Goal: Transaction & Acquisition: Purchase product/service

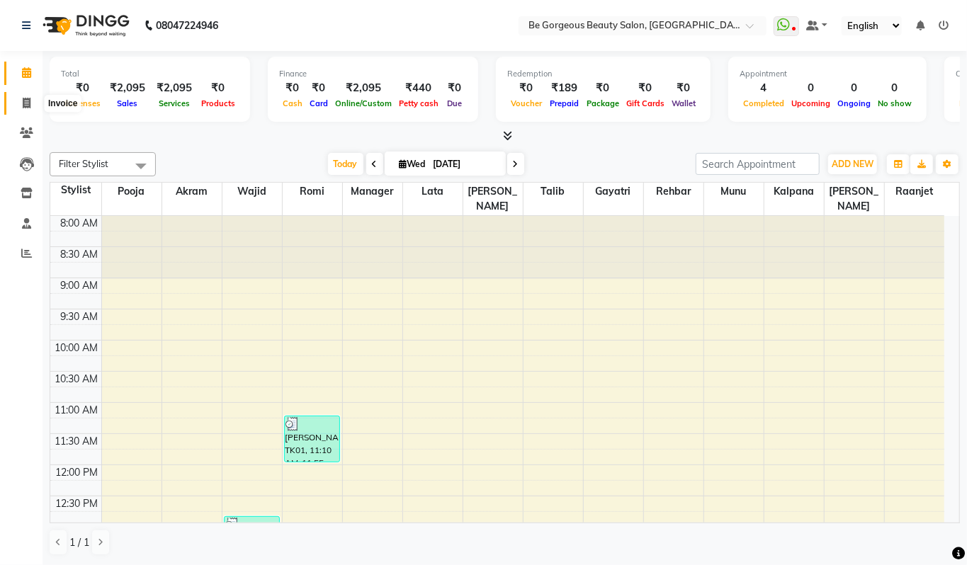
click at [30, 108] on icon at bounding box center [27, 103] width 8 height 11
select select "service"
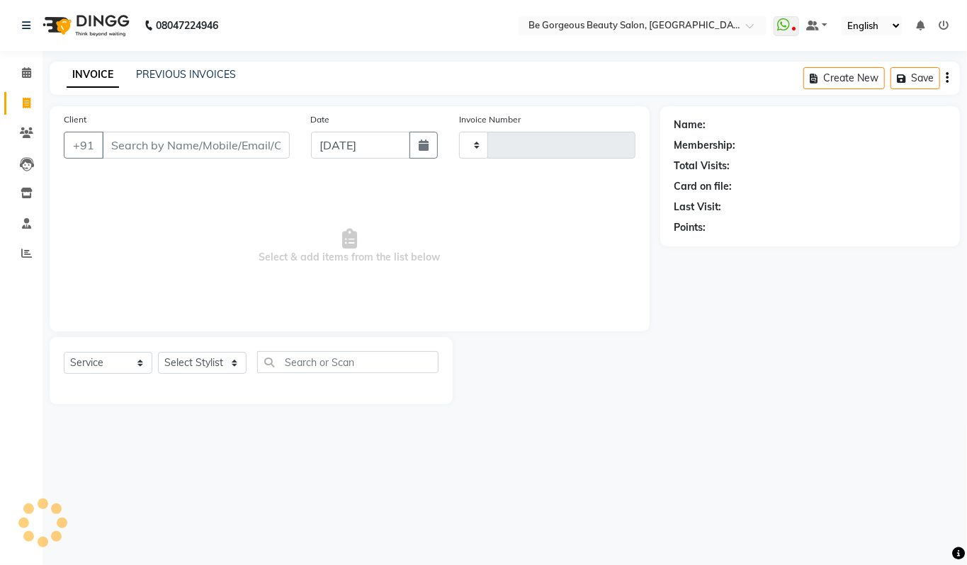
type input "4238"
select select "5405"
click at [193, 361] on select "Select Stylist" at bounding box center [202, 363] width 89 height 22
select select "90705"
click at [158, 352] on select "Select Stylist [PERSON_NAME] [PERSON_NAME] Manager Munu [PERSON_NAME] Rehbar [P…" at bounding box center [202, 363] width 89 height 22
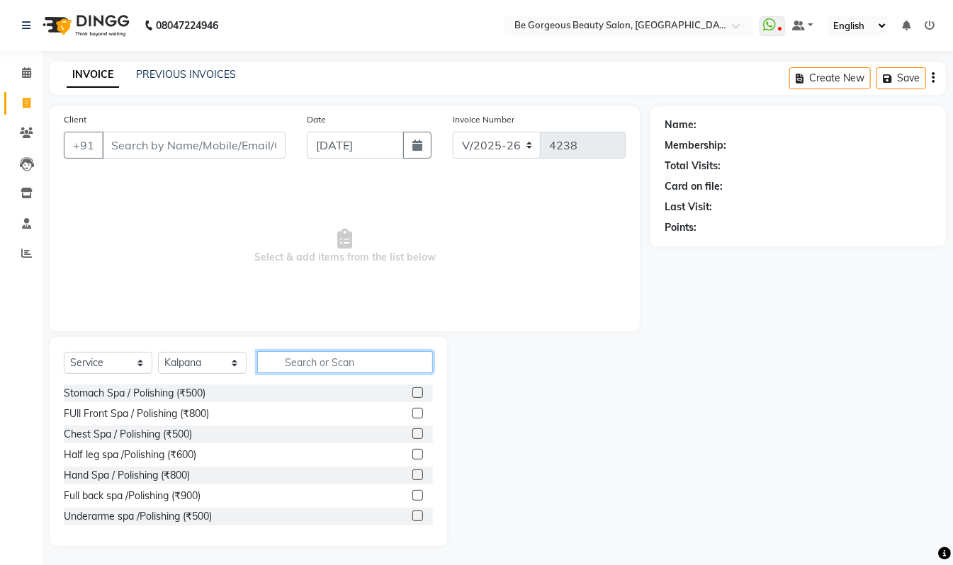
click at [316, 355] on input "text" at bounding box center [345, 362] width 176 height 22
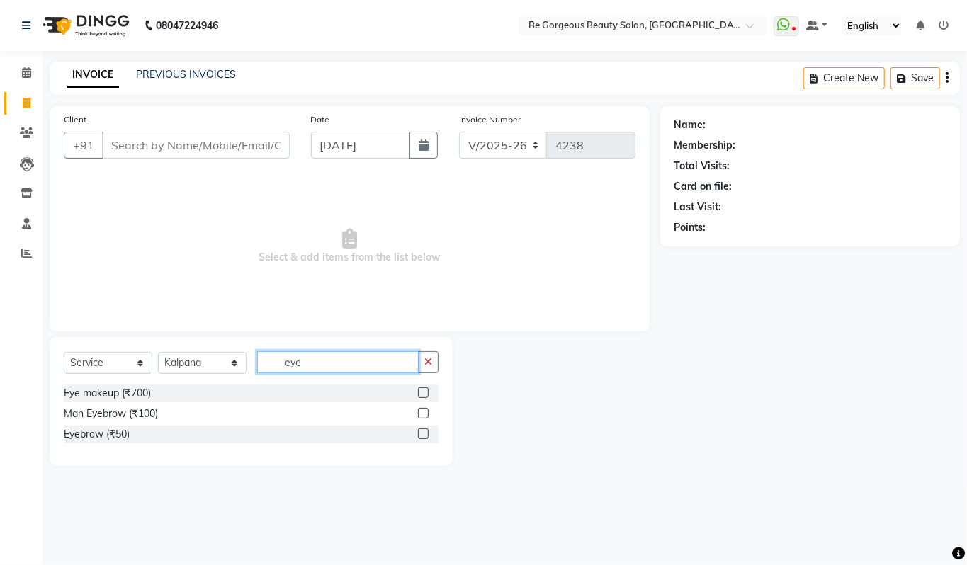
type input "eye"
click at [426, 434] on label at bounding box center [423, 434] width 11 height 11
click at [426, 434] on input "checkbox" at bounding box center [422, 434] width 9 height 9
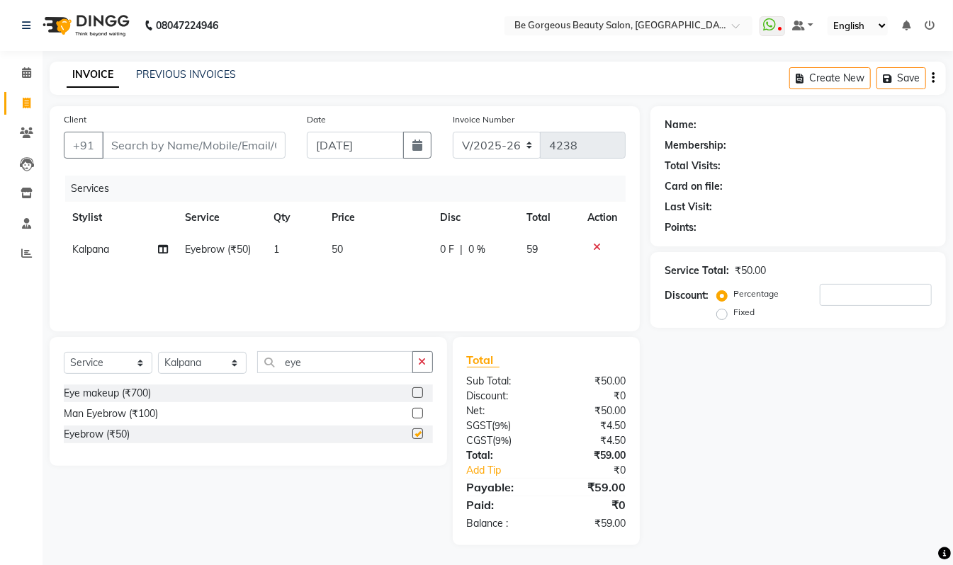
checkbox input "false"
click at [182, 142] on input "Client" at bounding box center [193, 145] width 183 height 27
type input "l"
type input "0"
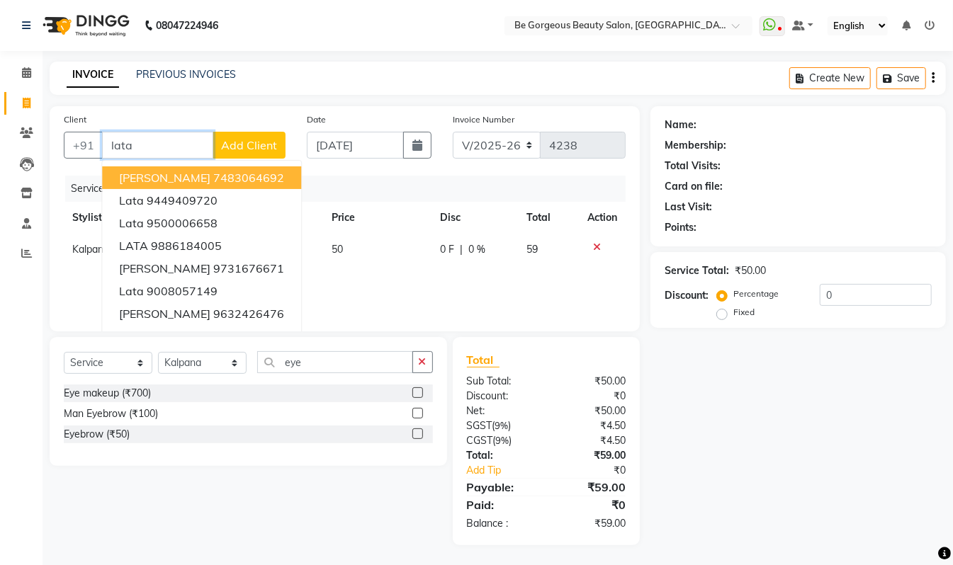
click at [176, 179] on span "[PERSON_NAME]" at bounding box center [164, 178] width 91 height 14
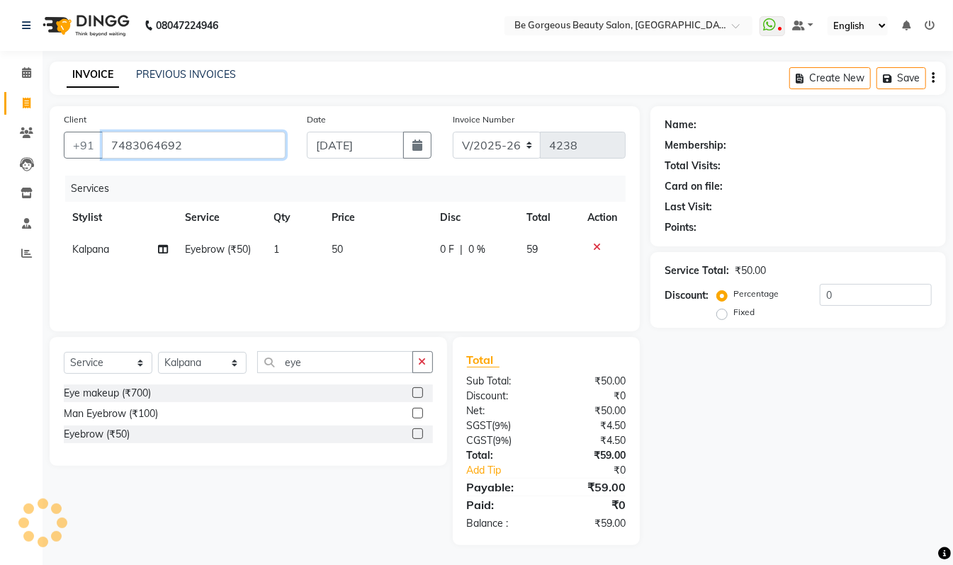
type input "7483064692"
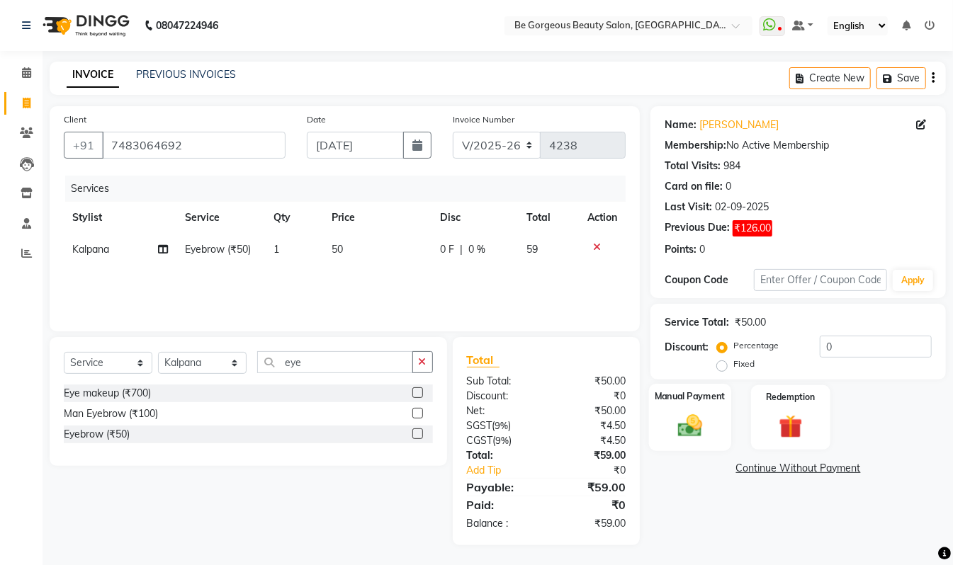
click at [696, 414] on img at bounding box center [690, 426] width 40 height 28
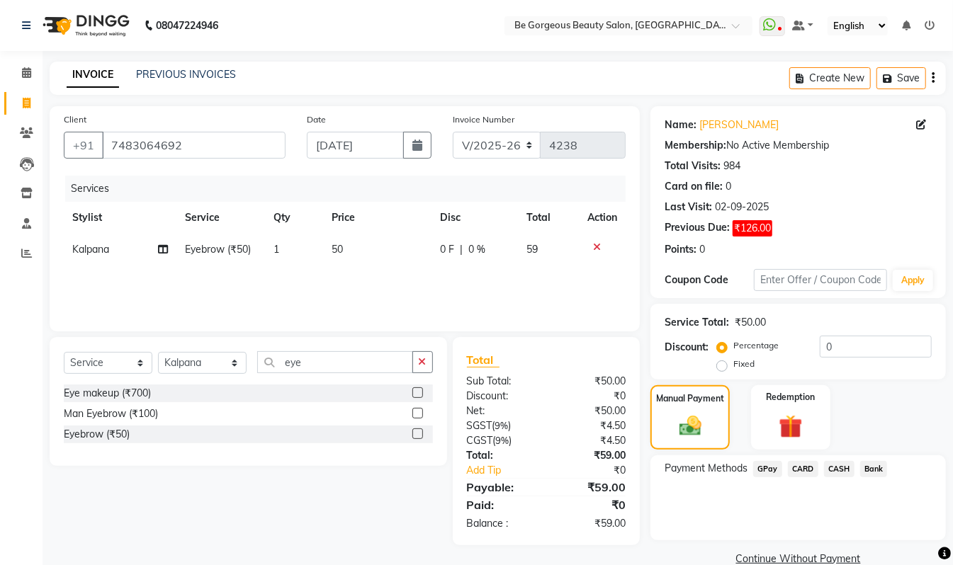
click at [834, 471] on span "CASH" at bounding box center [839, 469] width 30 height 16
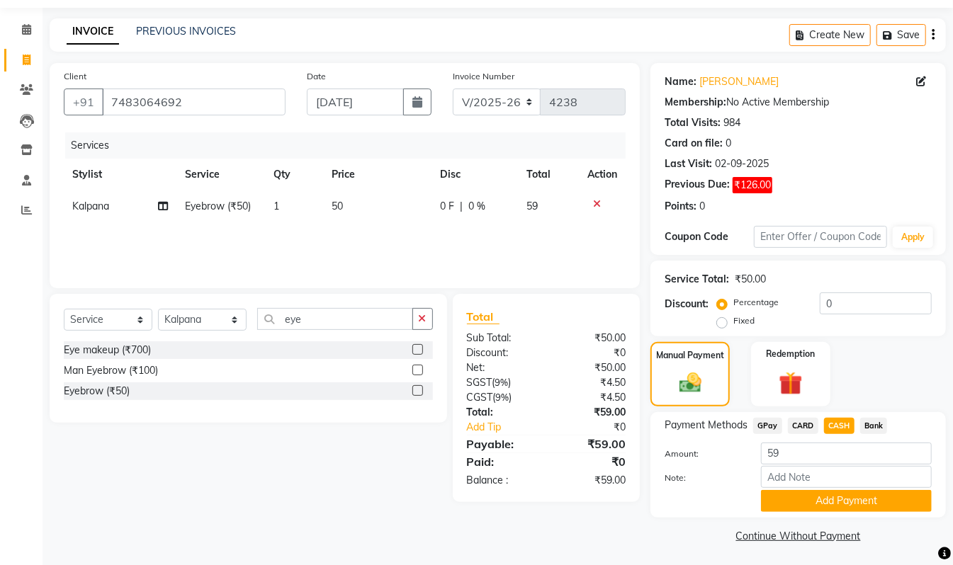
scroll to position [45, 0]
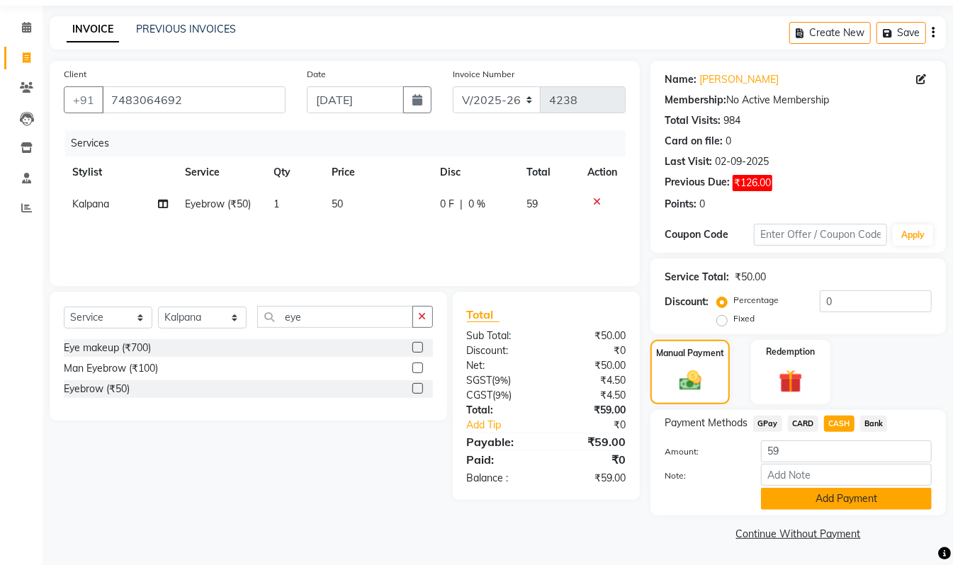
click at [882, 509] on button "Add Payment" at bounding box center [846, 499] width 171 height 22
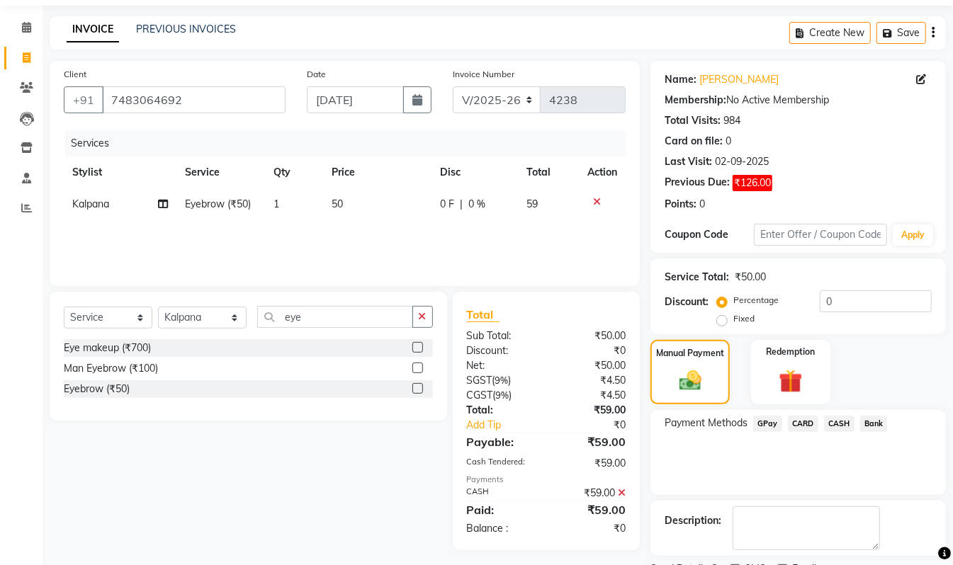
scroll to position [106, 0]
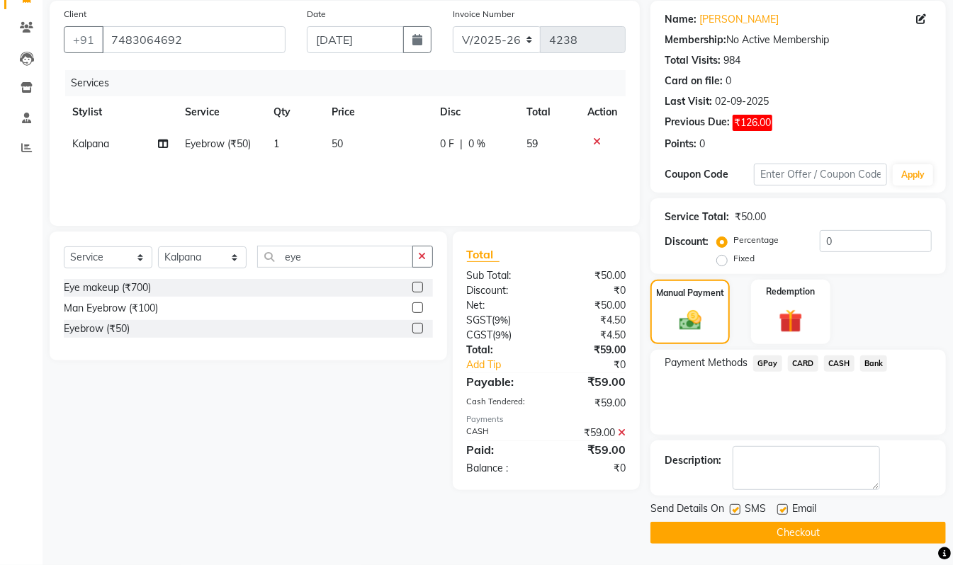
click at [857, 537] on button "Checkout" at bounding box center [797, 533] width 295 height 22
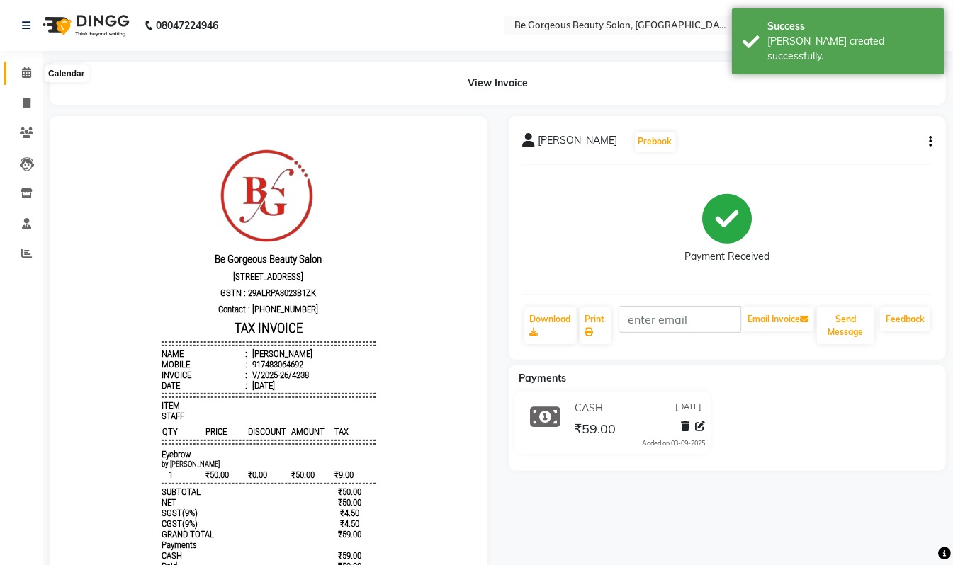
click at [29, 69] on icon at bounding box center [26, 72] width 9 height 11
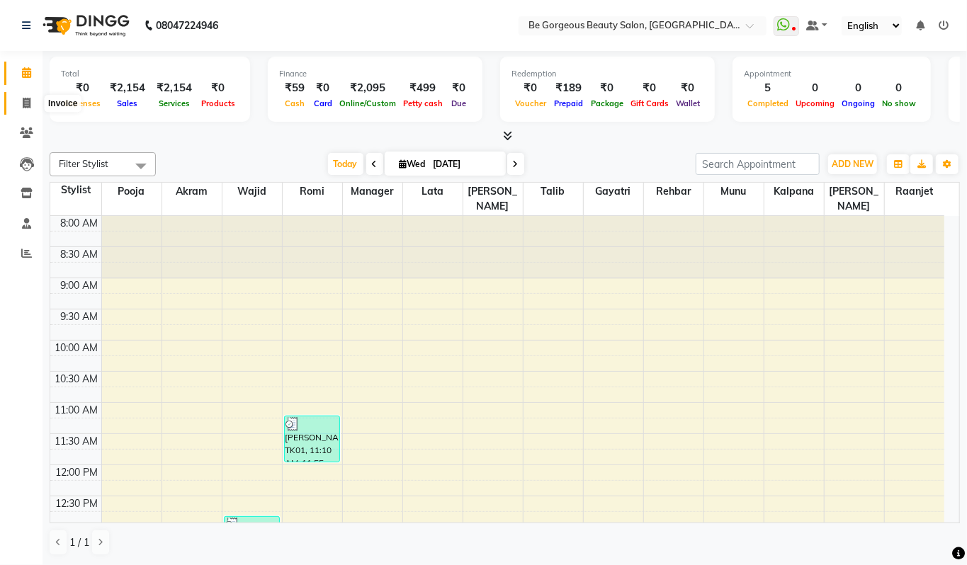
click at [28, 103] on icon at bounding box center [27, 103] width 8 height 11
select select "service"
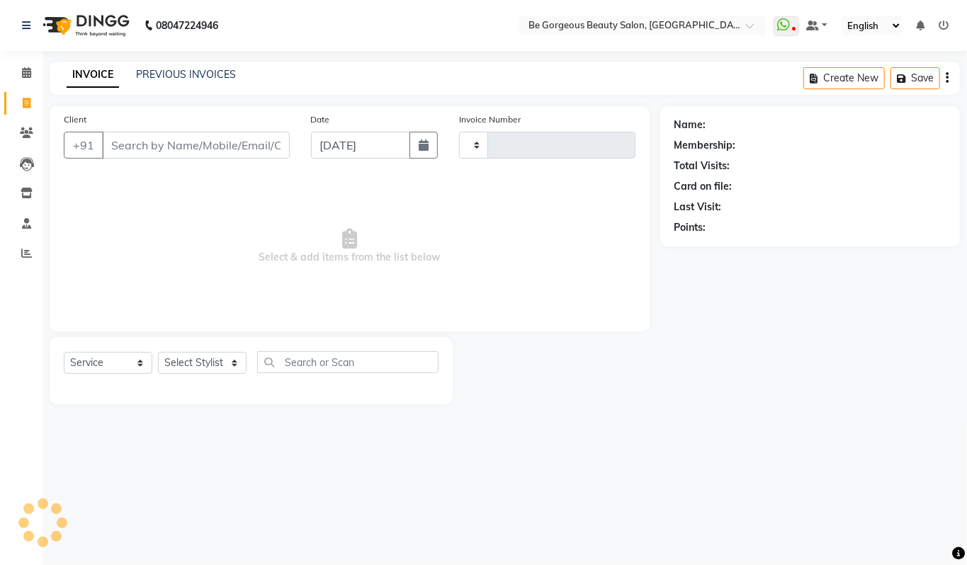
type input "4239"
select select "5405"
click at [197, 352] on select "Select Stylist Akram Anas Gayatri Kalpana lata Manager Munu Pooja Raanjet Rehba…" at bounding box center [202, 363] width 89 height 22
select select "36211"
click at [158, 352] on select "Select Stylist Akram Anas Gayatri Kalpana lata Manager Munu Pooja Raanjet Rehba…" at bounding box center [202, 363] width 89 height 22
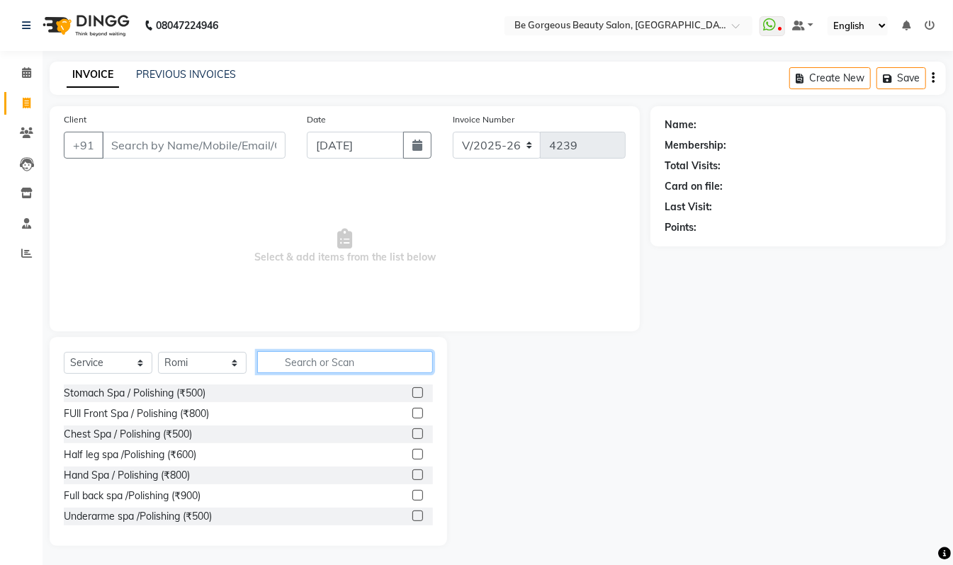
click at [329, 361] on input "text" at bounding box center [345, 362] width 176 height 22
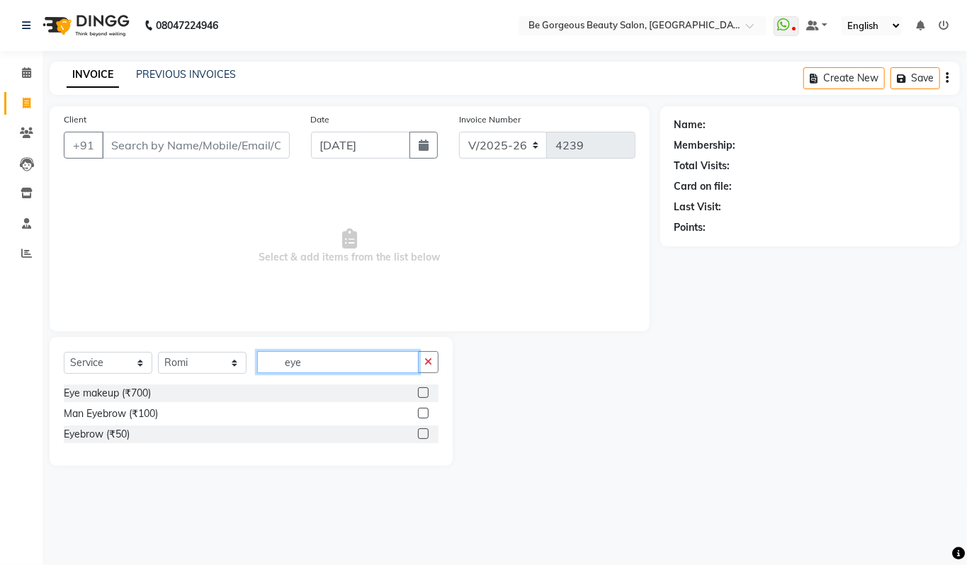
type input "eye"
click at [422, 437] on label at bounding box center [423, 434] width 11 height 11
click at [422, 437] on input "checkbox" at bounding box center [422, 434] width 9 height 9
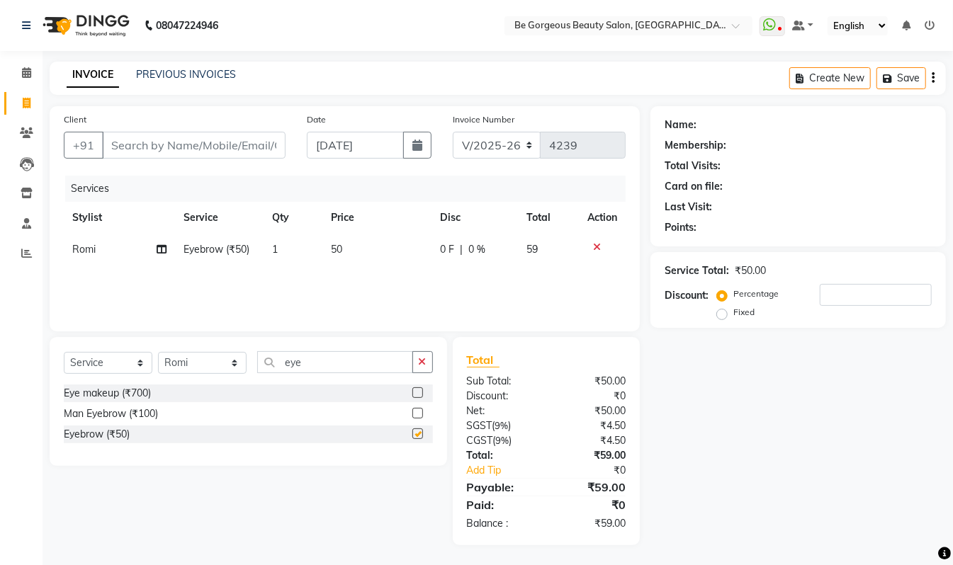
checkbox input "false"
click at [316, 355] on input "eye" at bounding box center [335, 362] width 156 height 22
type input "e"
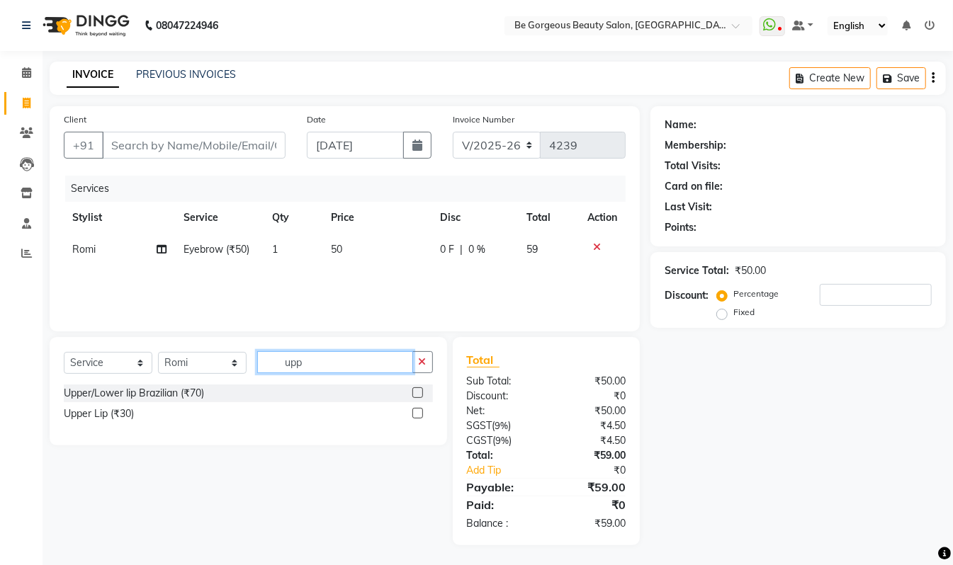
type input "upp"
click at [415, 414] on label at bounding box center [417, 413] width 11 height 11
click at [415, 414] on input "checkbox" at bounding box center [416, 413] width 9 height 9
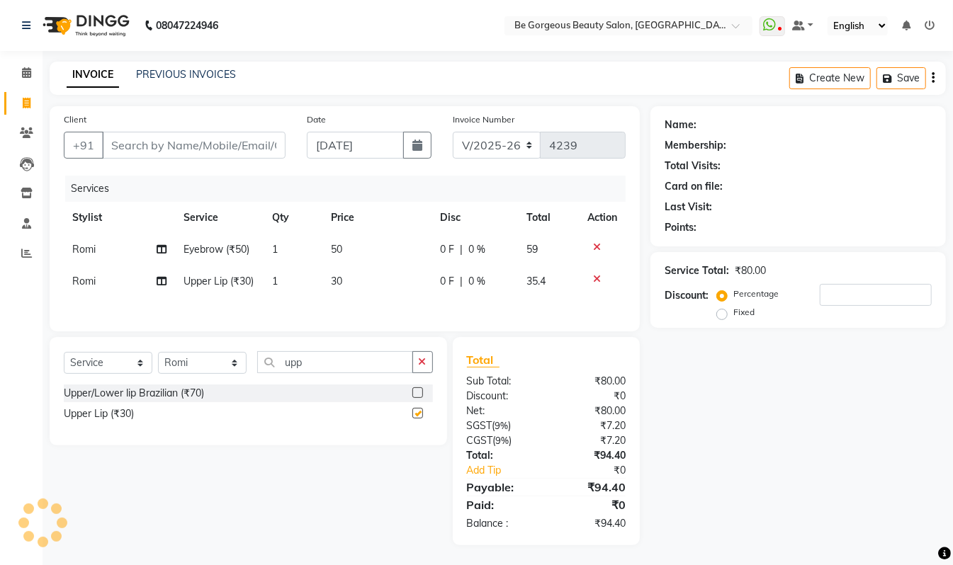
checkbox input "false"
click at [133, 145] on input "Client" at bounding box center [193, 145] width 183 height 27
type input "7"
type input "0"
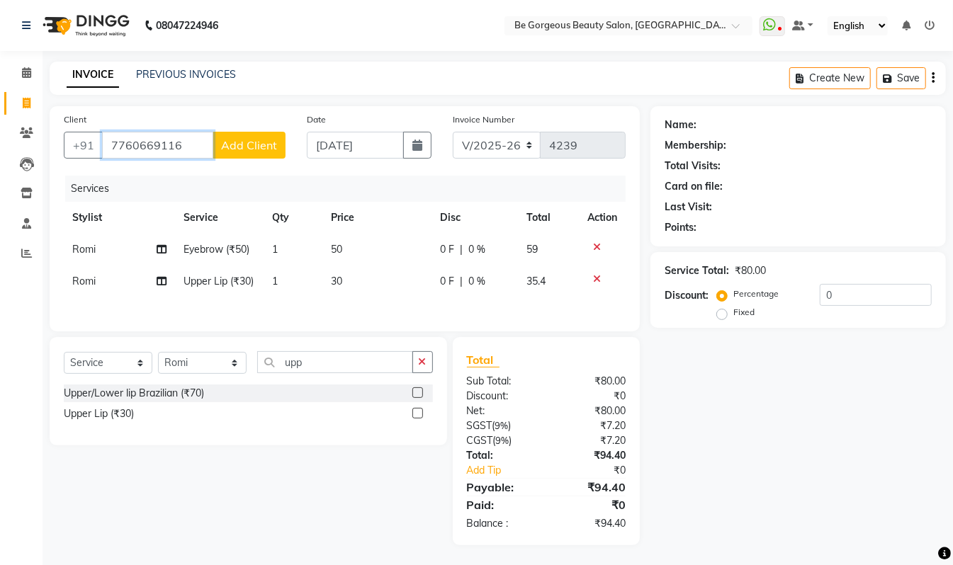
type input "7760669116"
click at [238, 140] on span "Add Client" at bounding box center [249, 145] width 56 height 14
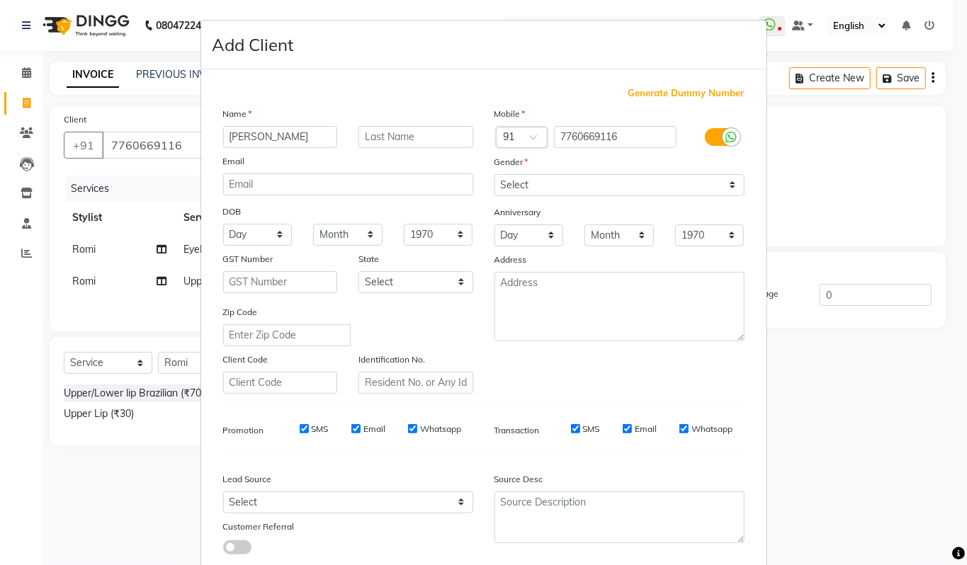
type input "[PERSON_NAME]"
click at [526, 186] on select "Select Male Female Other Prefer Not To Say" at bounding box center [619, 185] width 250 height 22
select select "female"
click at [494, 174] on select "Select Male Female Other Prefer Not To Say" at bounding box center [619, 185] width 250 height 22
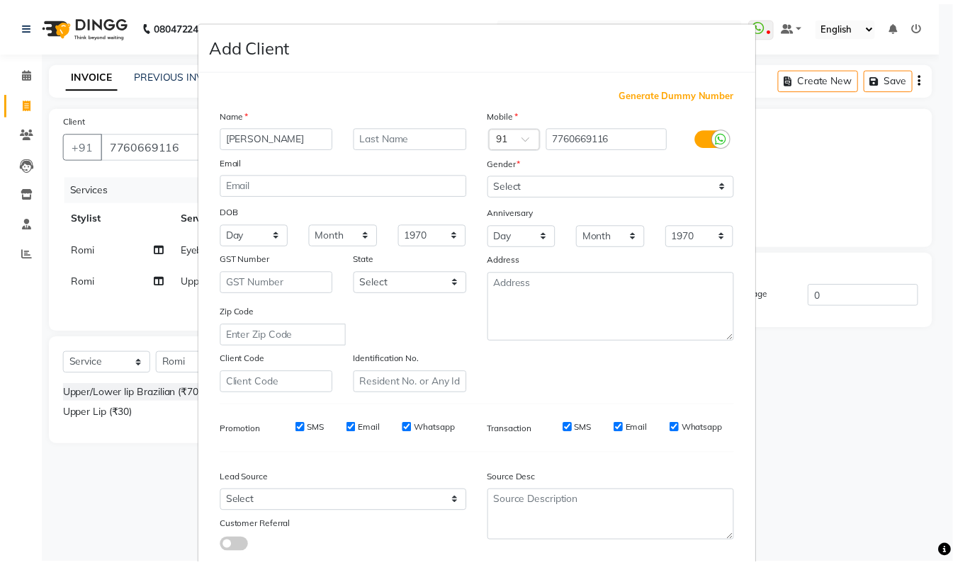
scroll to position [85, 0]
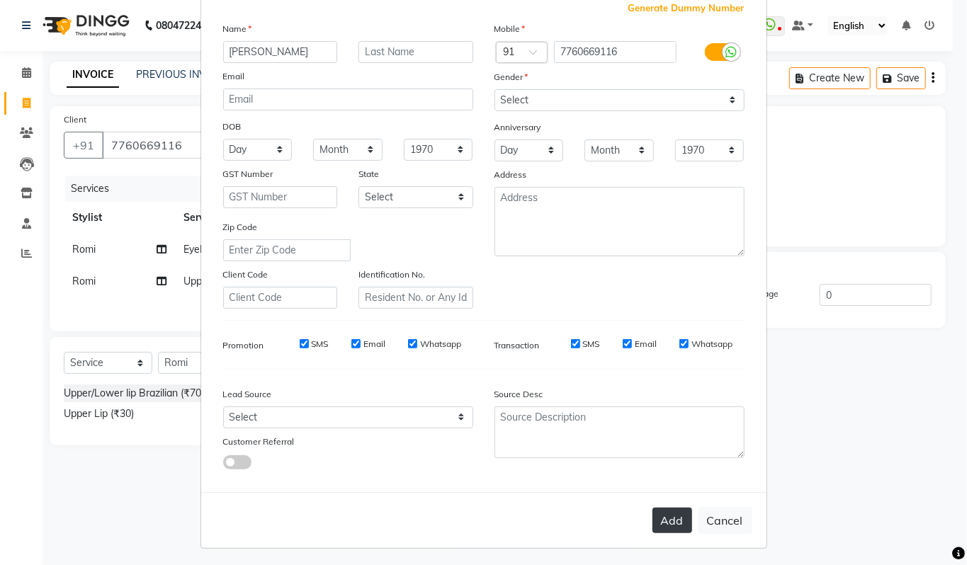
click at [674, 516] on button "Add" at bounding box center [672, 520] width 40 height 25
select select
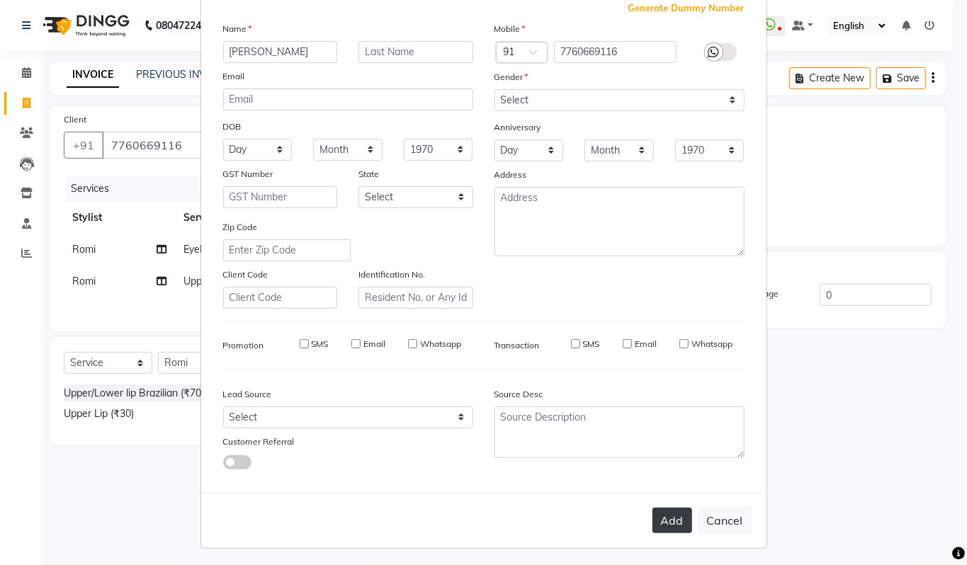
select select
checkbox input "false"
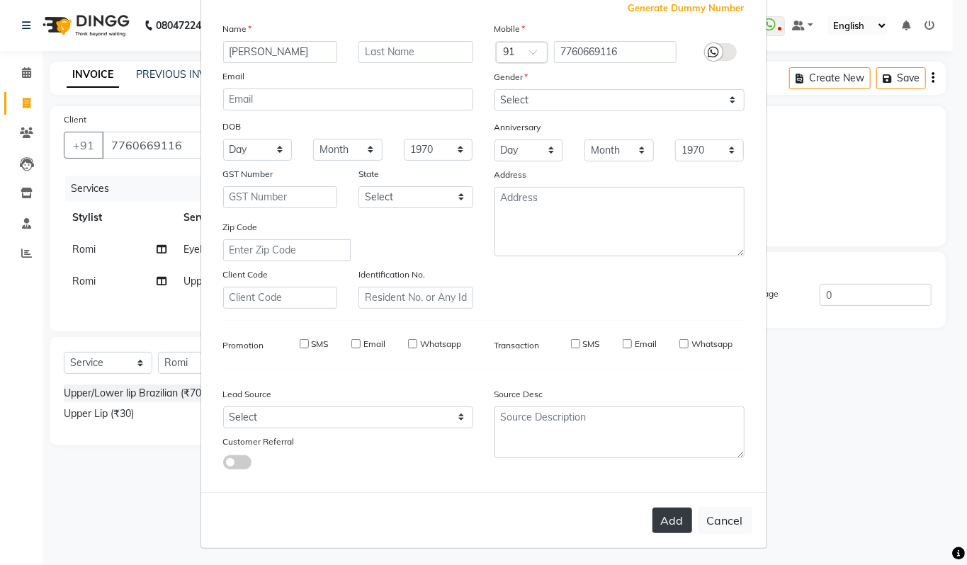
checkbox input "false"
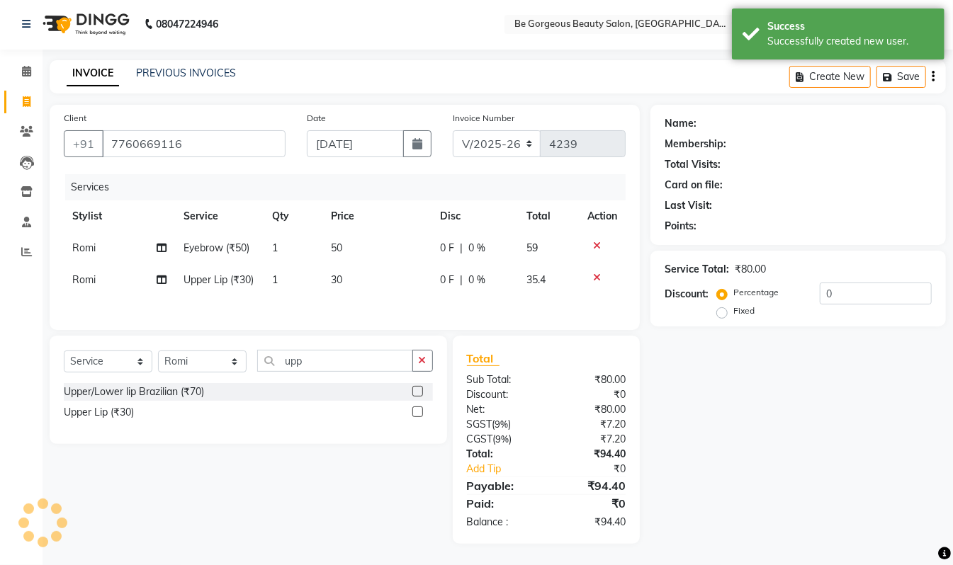
scroll to position [7, 0]
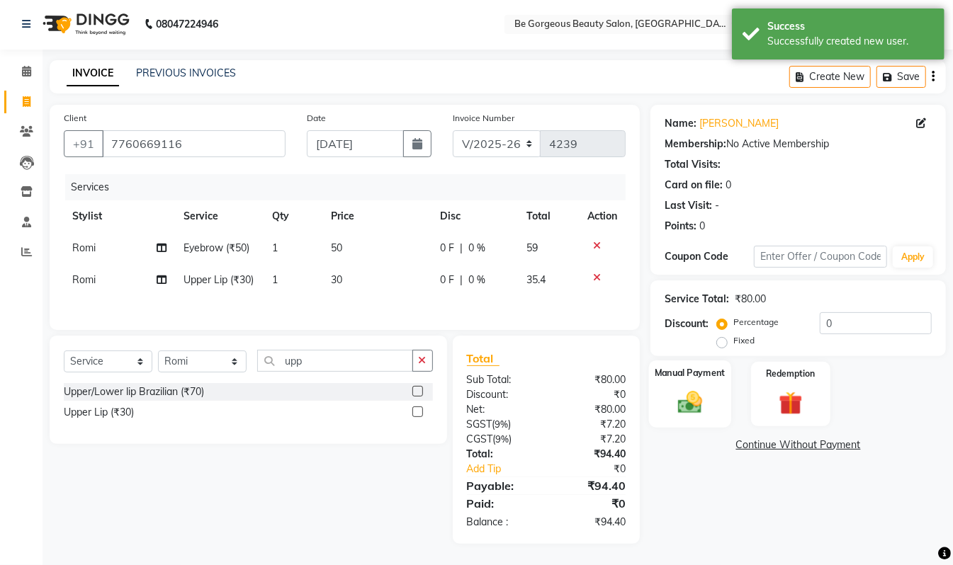
click at [693, 388] on img at bounding box center [690, 402] width 40 height 28
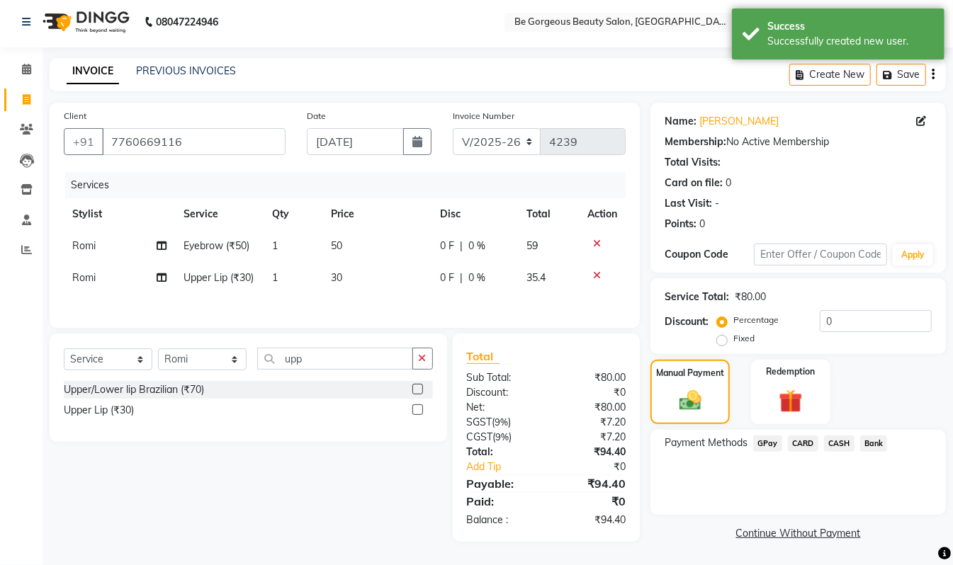
click at [766, 438] on span "GPay" at bounding box center [767, 444] width 29 height 16
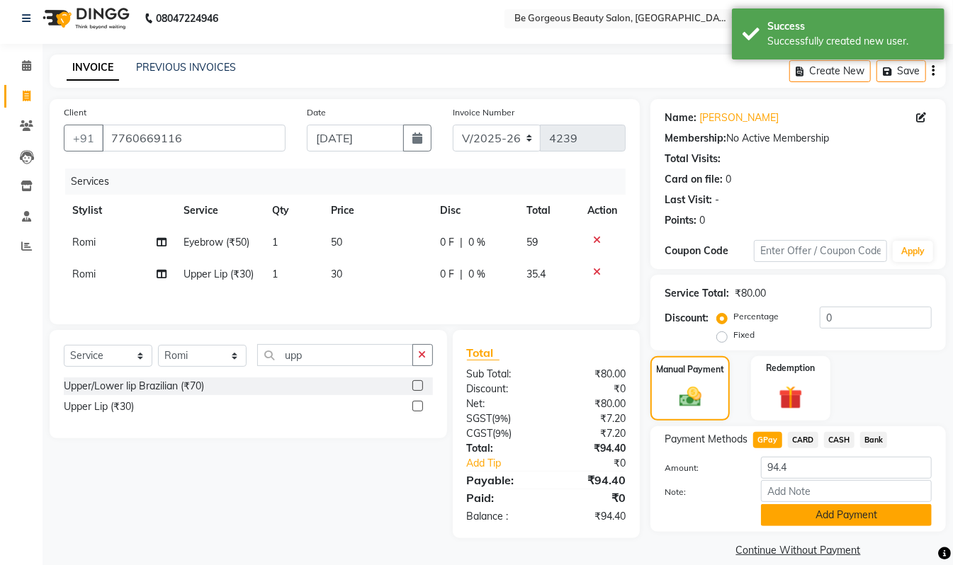
click at [859, 518] on button "Add Payment" at bounding box center [846, 515] width 171 height 22
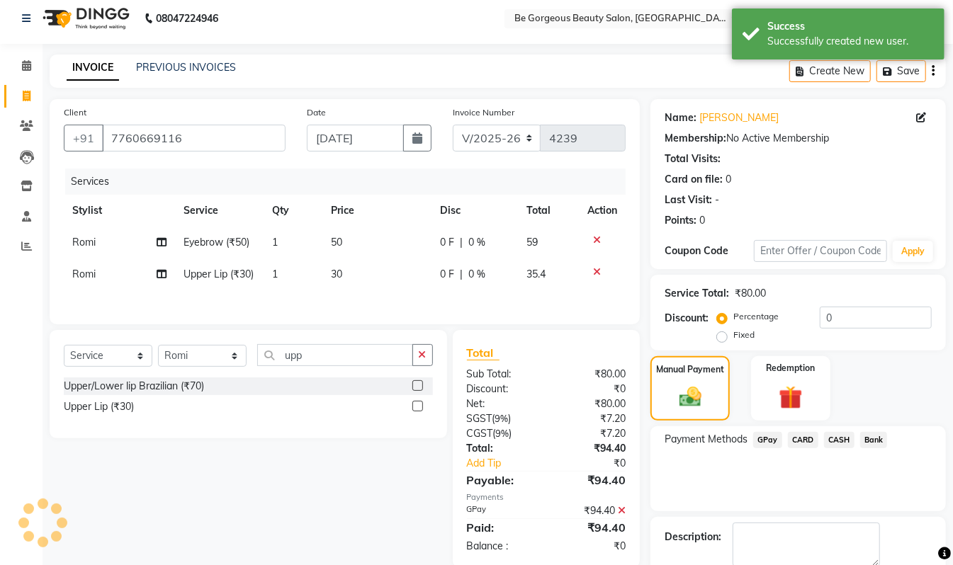
scroll to position [84, 0]
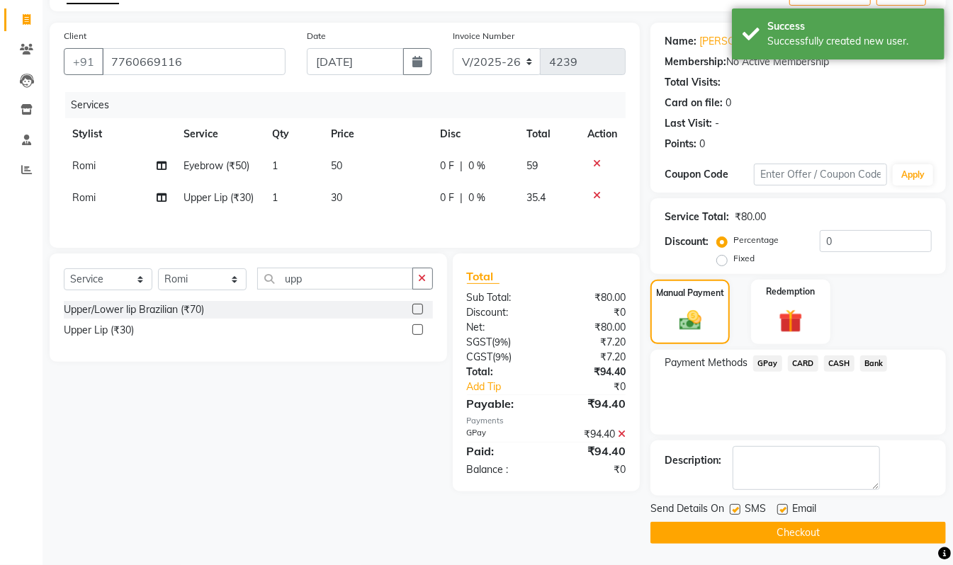
click at [865, 533] on button "Checkout" at bounding box center [797, 533] width 295 height 22
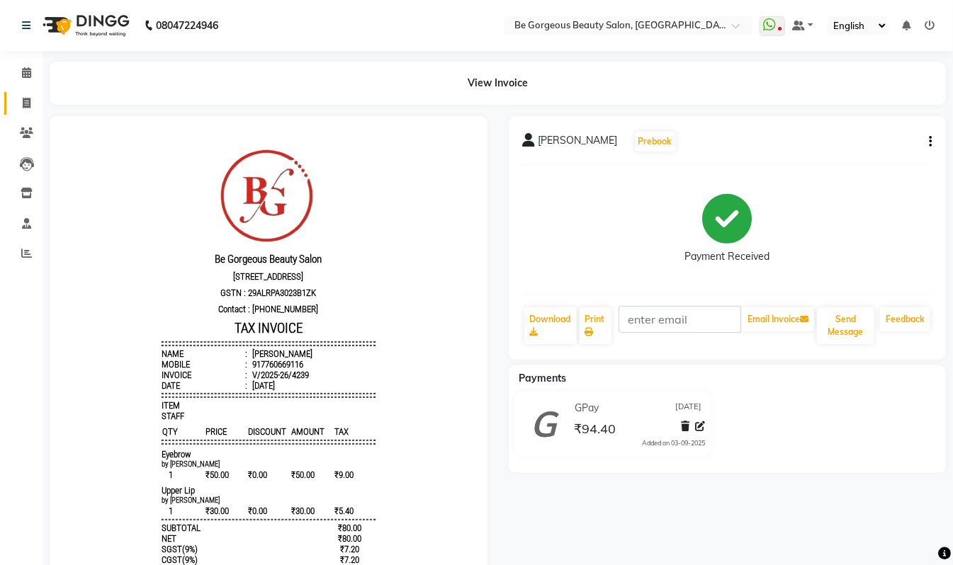
click at [26, 106] on icon at bounding box center [27, 103] width 8 height 11
select select "service"
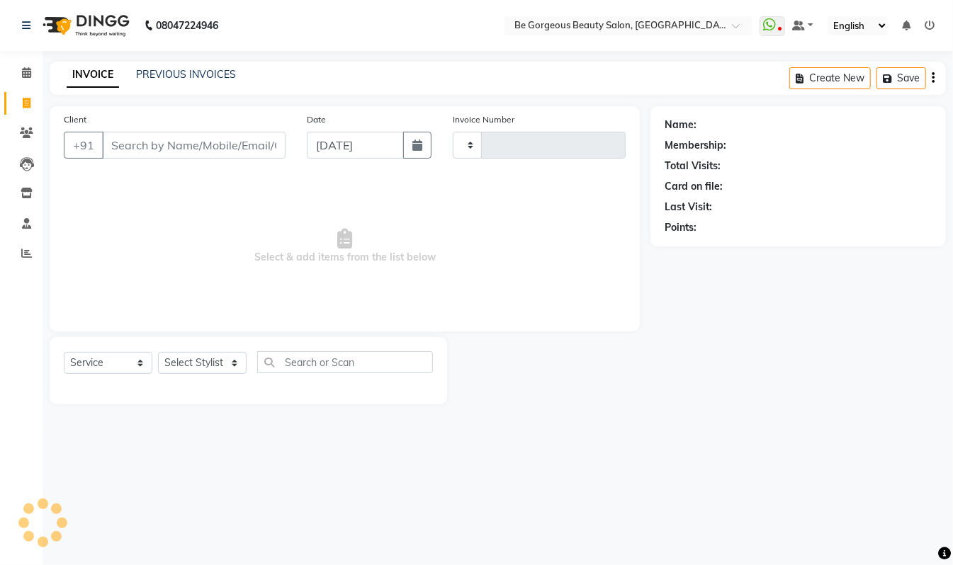
type input "4240"
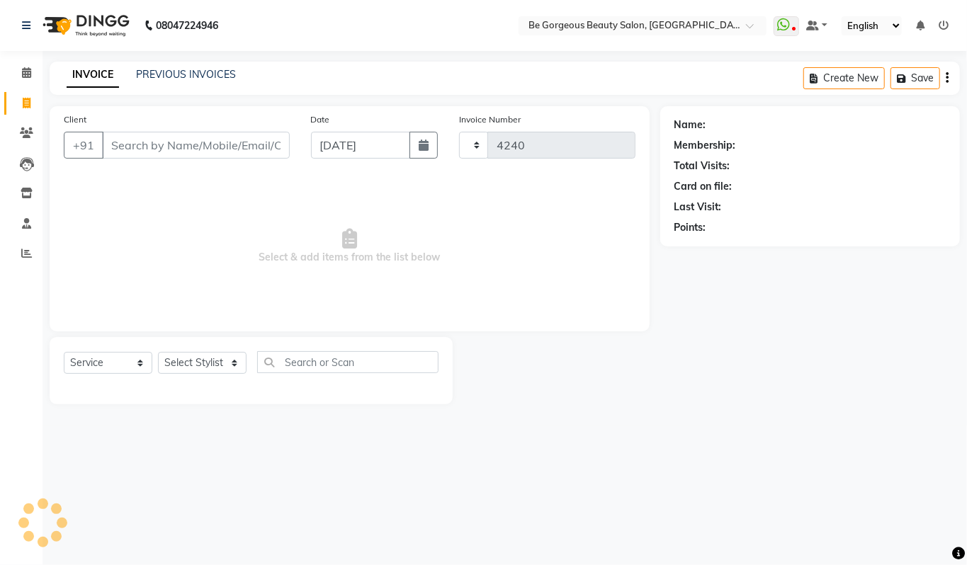
select select "5405"
click at [182, 356] on select "Select Stylist" at bounding box center [202, 363] width 89 height 22
select select "36211"
click at [158, 352] on select "Select Stylist Akram Anas Gayatri Kalpana lata Manager Munu Pooja Raanjet Rehba…" at bounding box center [202, 363] width 89 height 22
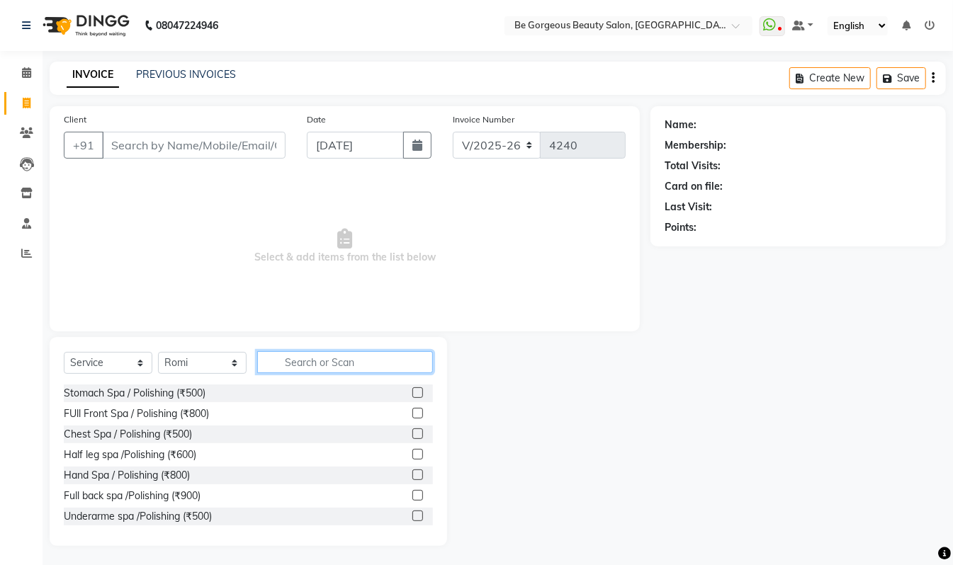
click at [289, 361] on input "text" at bounding box center [345, 362] width 176 height 22
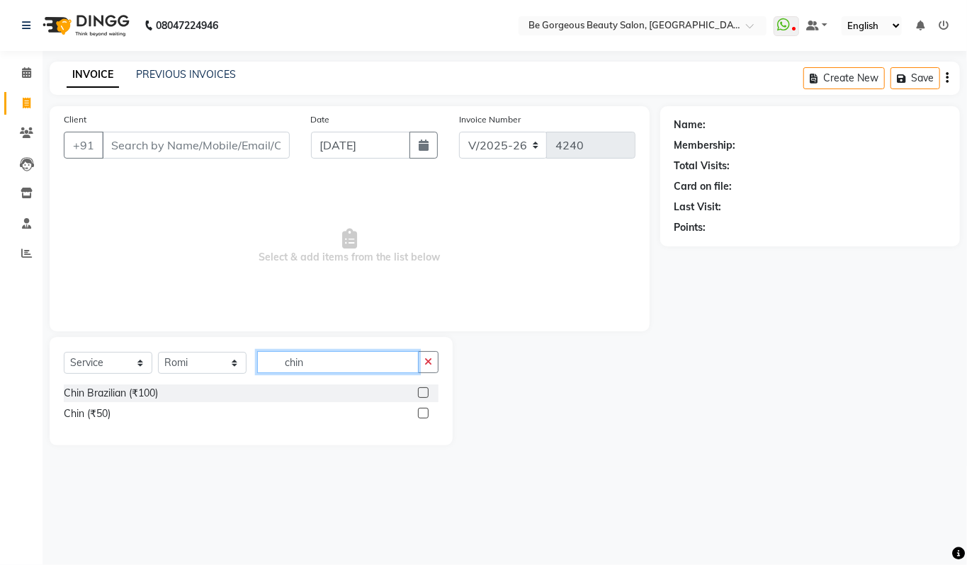
type input "chin"
click at [421, 409] on label at bounding box center [423, 413] width 11 height 11
click at [421, 409] on input "checkbox" at bounding box center [422, 413] width 9 height 9
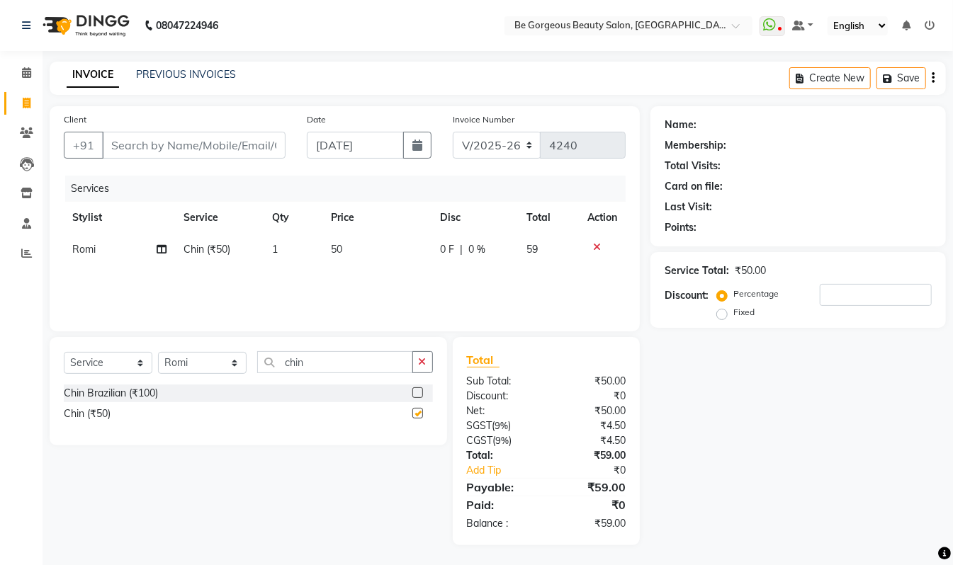
checkbox input "false"
click at [159, 150] on input "Client" at bounding box center [193, 145] width 183 height 27
click at [598, 244] on icon at bounding box center [597, 247] width 8 height 10
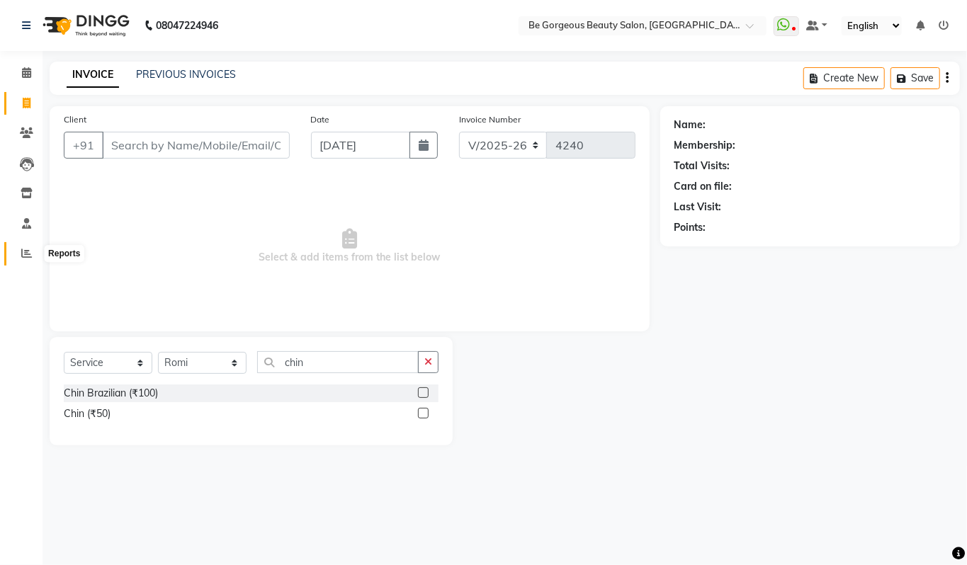
click at [26, 248] on icon at bounding box center [26, 253] width 11 height 11
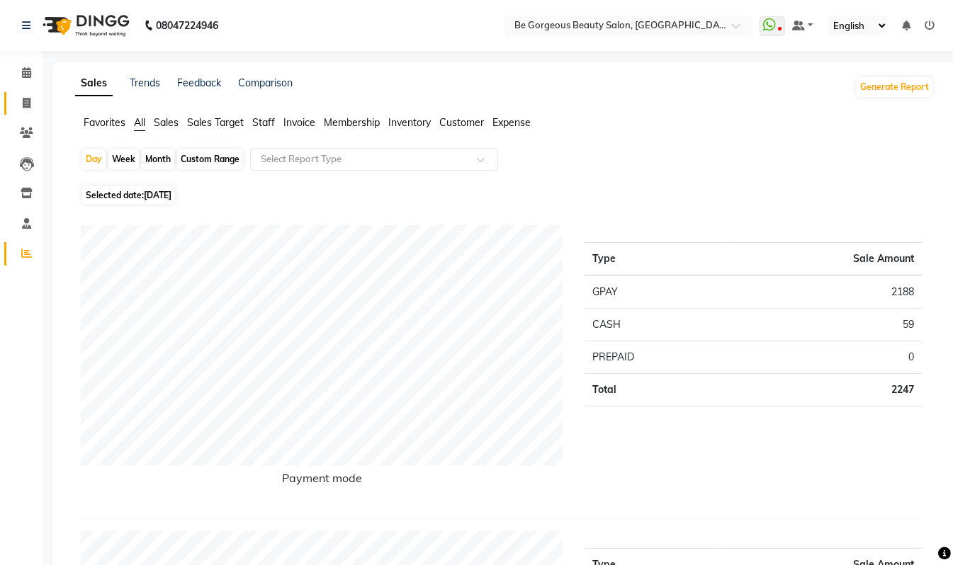
click at [28, 92] on link "Invoice" at bounding box center [21, 103] width 34 height 23
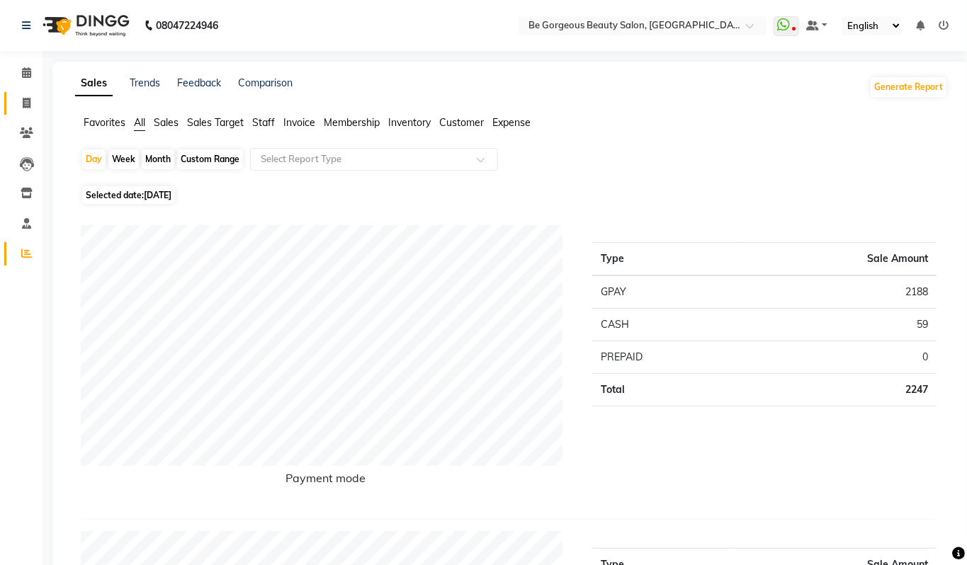
select select "5405"
select select "service"
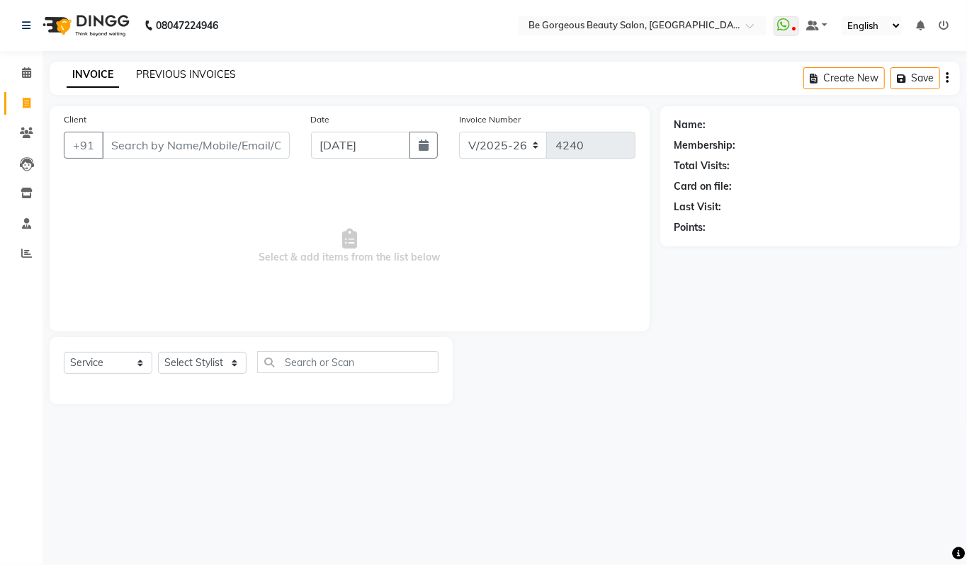
click at [168, 72] on link "PREVIOUS INVOICES" at bounding box center [186, 74] width 100 height 13
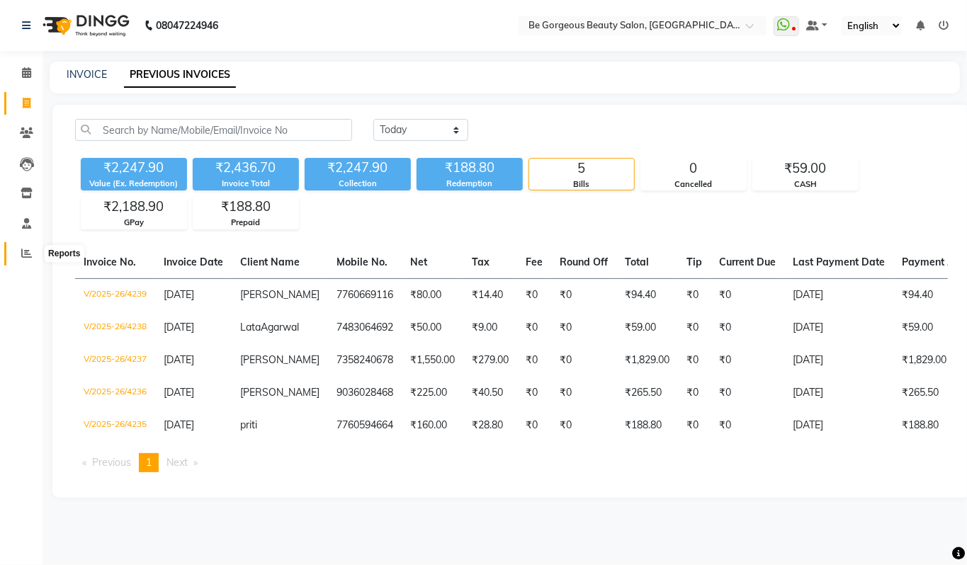
click at [35, 252] on span at bounding box center [26, 254] width 25 height 16
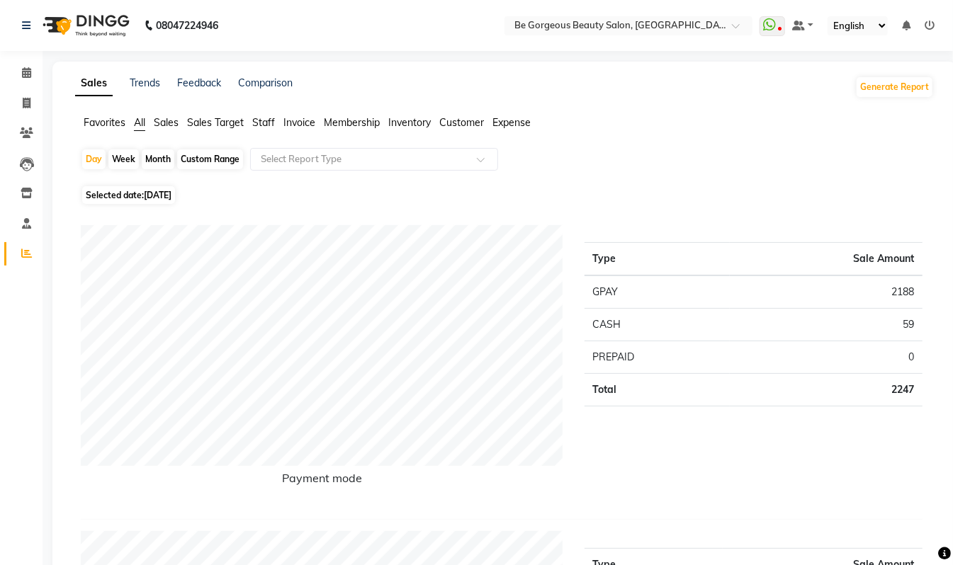
click at [216, 157] on div "Custom Range" at bounding box center [210, 159] width 66 height 20
select select "9"
select select "2025"
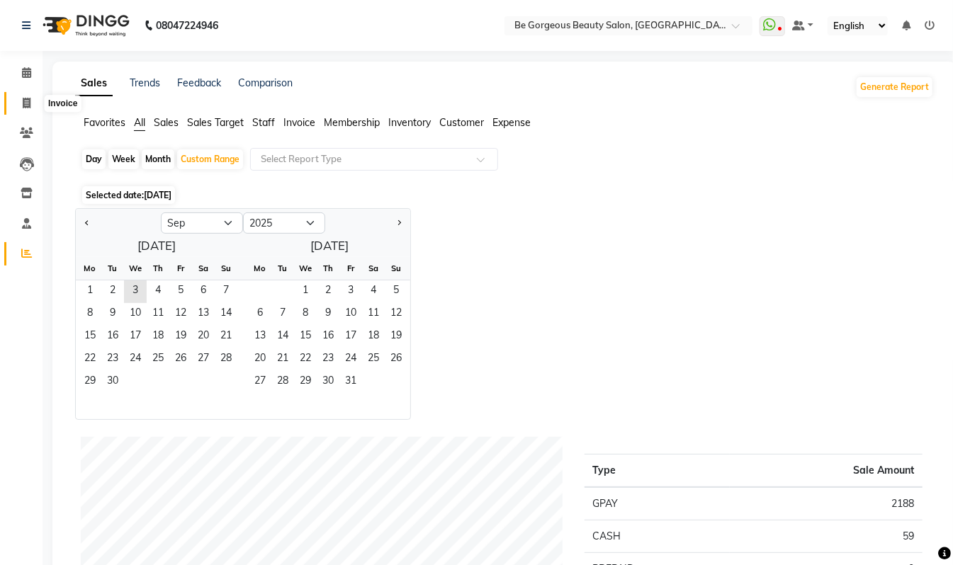
click at [31, 106] on span at bounding box center [26, 104] width 25 height 16
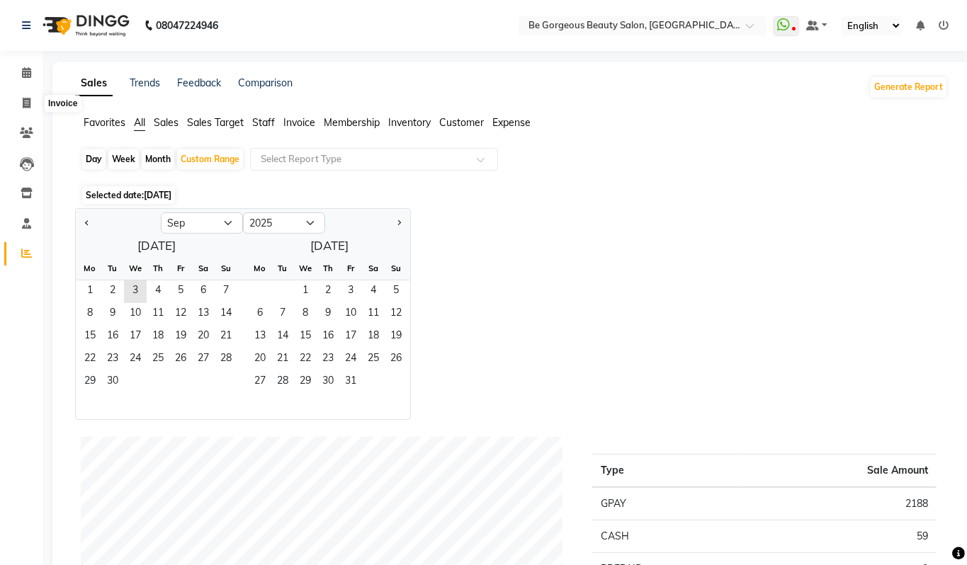
select select "service"
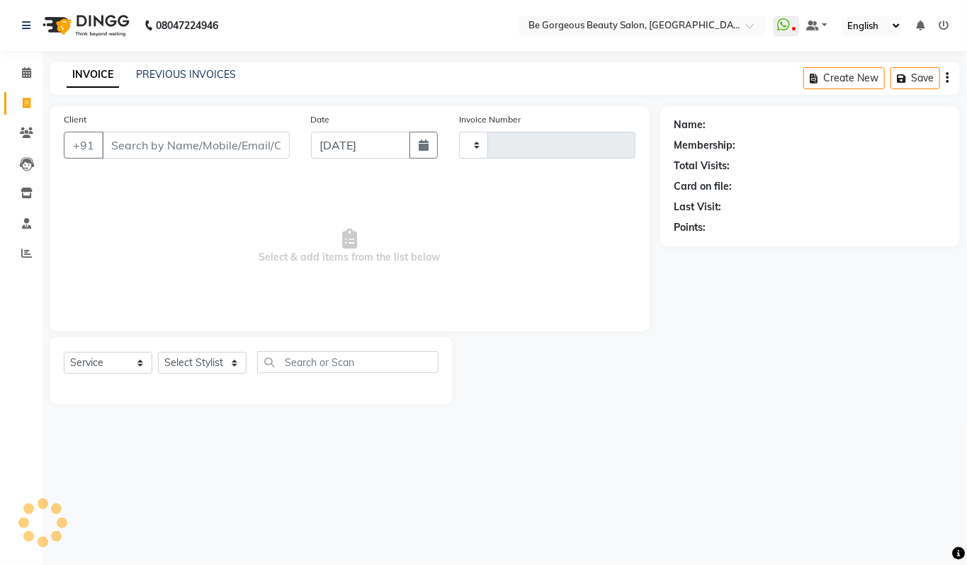
type input "4240"
select select "5405"
click at [222, 363] on select "Select Stylist" at bounding box center [202, 363] width 89 height 22
select select "90705"
click at [158, 352] on select "Select Stylist Akram Anas Gayatri Kalpana lata Manager Munu Pooja Raanjet Rehba…" at bounding box center [202, 363] width 89 height 22
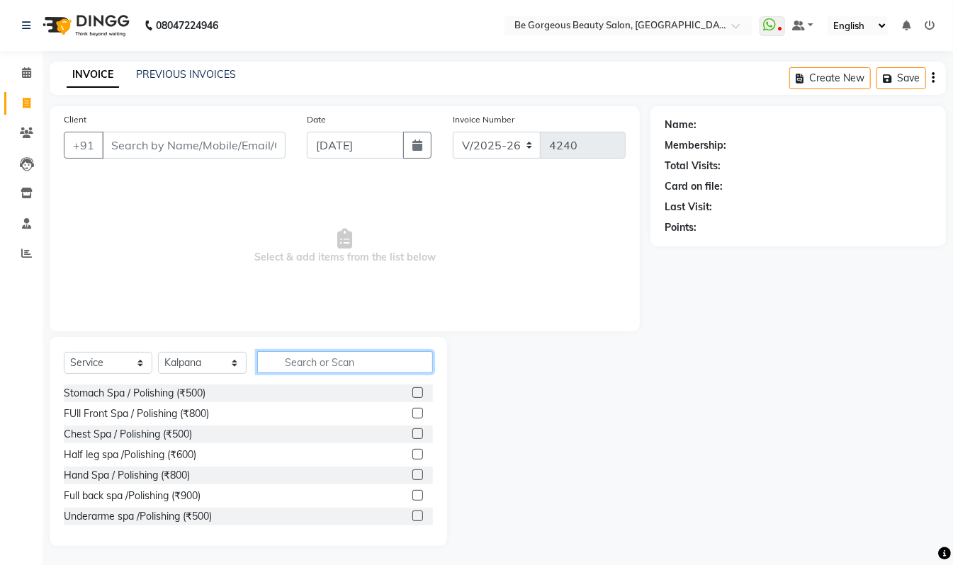
click at [305, 363] on input "text" at bounding box center [345, 362] width 176 height 22
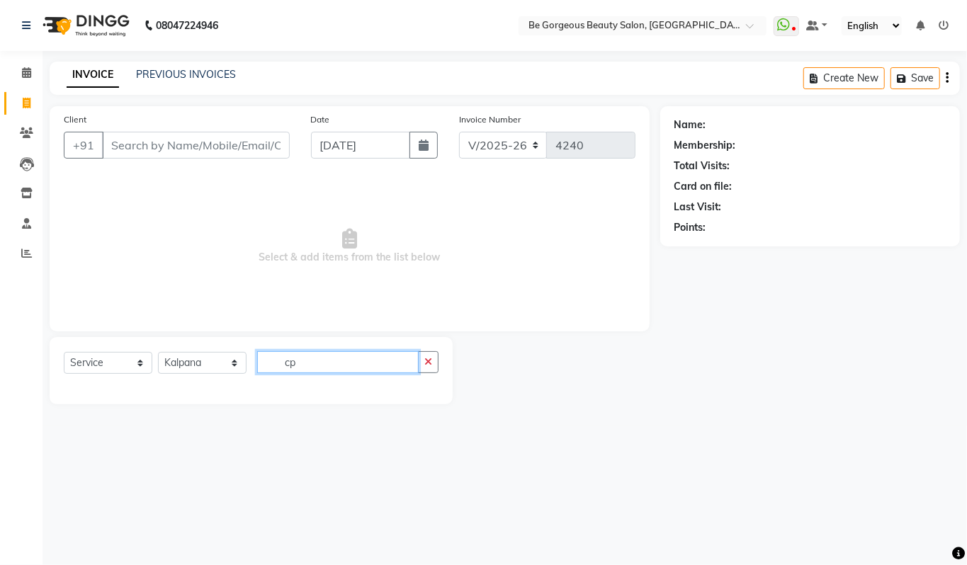
type input "c"
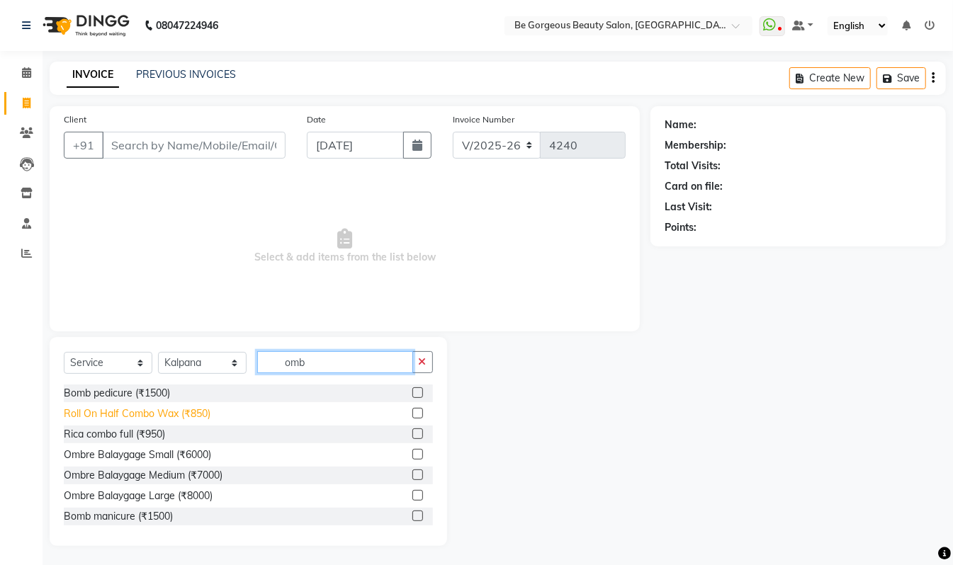
type input "omb"
click at [199, 417] on div "Roll On Half Combo Wax (₹850)" at bounding box center [137, 414] width 147 height 15
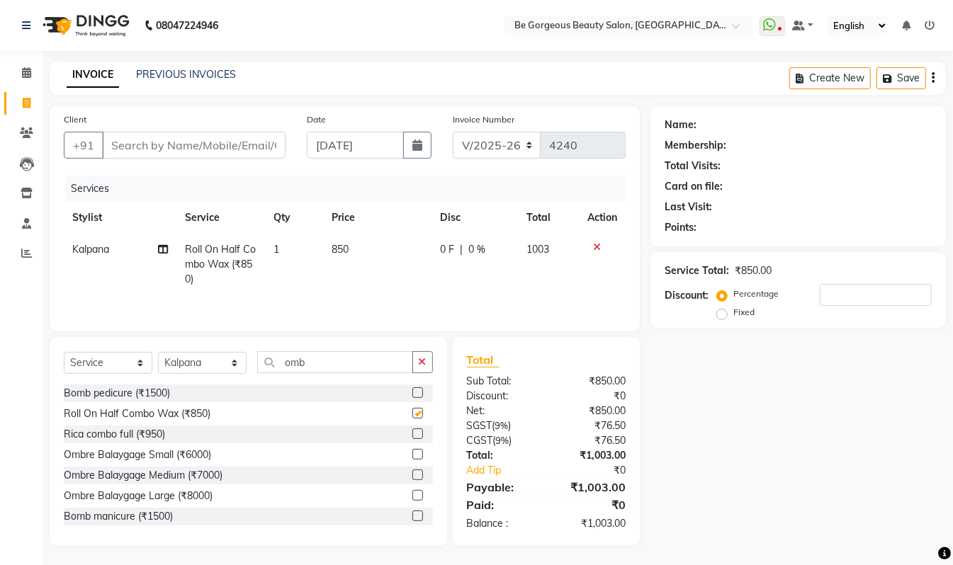
checkbox input "false"
drag, startPoint x: 320, startPoint y: 363, endPoint x: 237, endPoint y: 363, distance: 83.6
click at [237, 363] on div "Select Service Product Membership Package Voucher Prepaid Gift Card Select Styl…" at bounding box center [248, 367] width 369 height 33
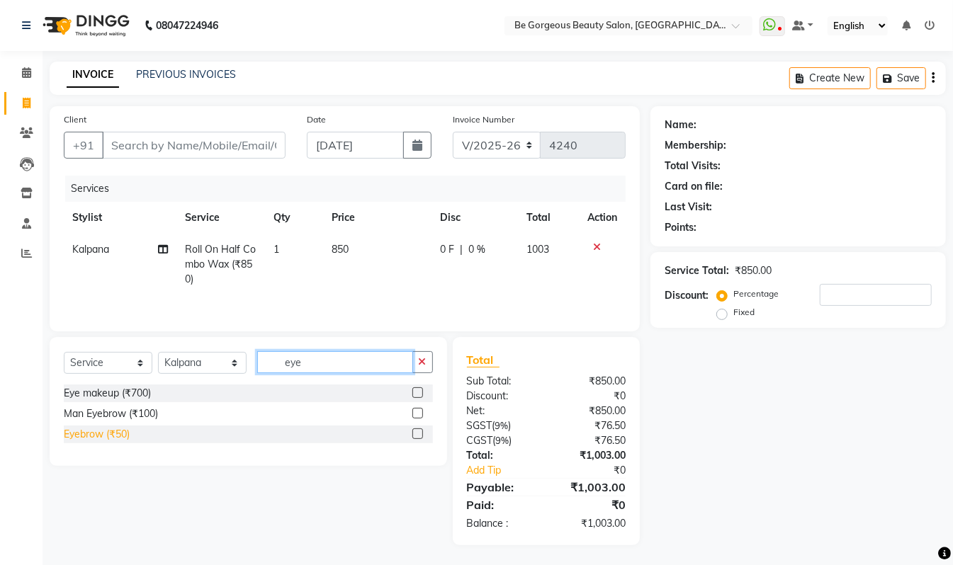
type input "eye"
click at [123, 441] on div "Eyebrow (₹50)" at bounding box center [97, 434] width 66 height 15
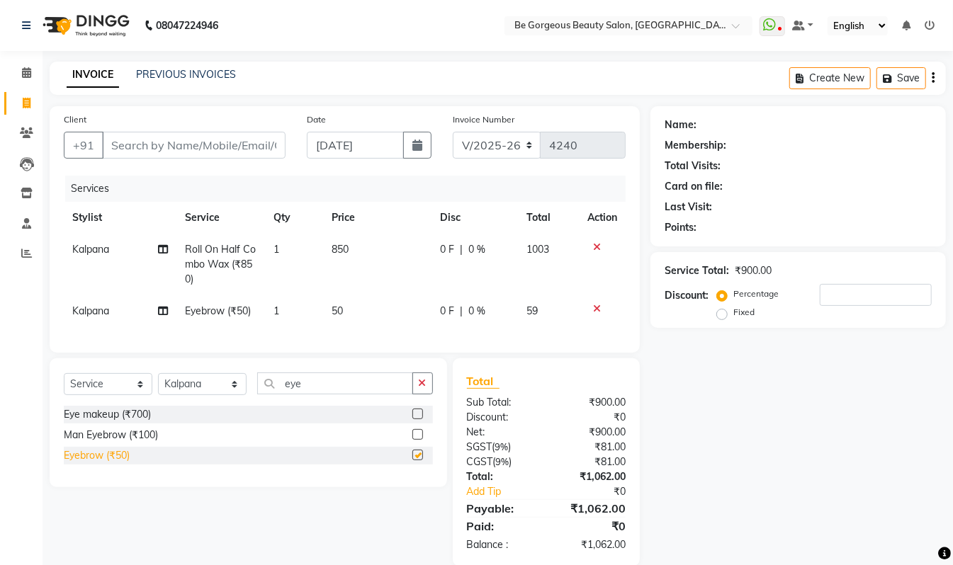
checkbox input "false"
click at [133, 153] on input "Client" at bounding box center [193, 145] width 183 height 27
type input "7"
type input "0"
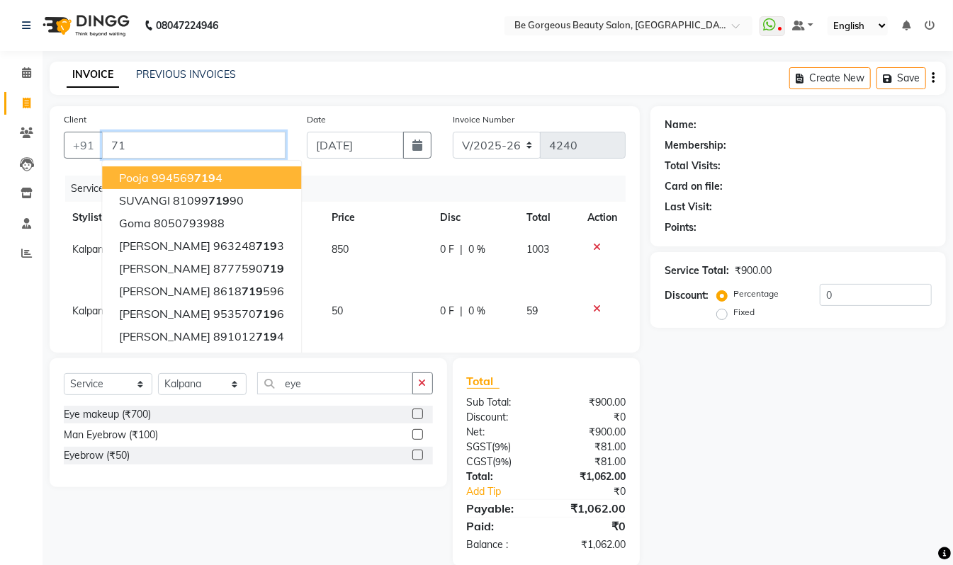
type input "7"
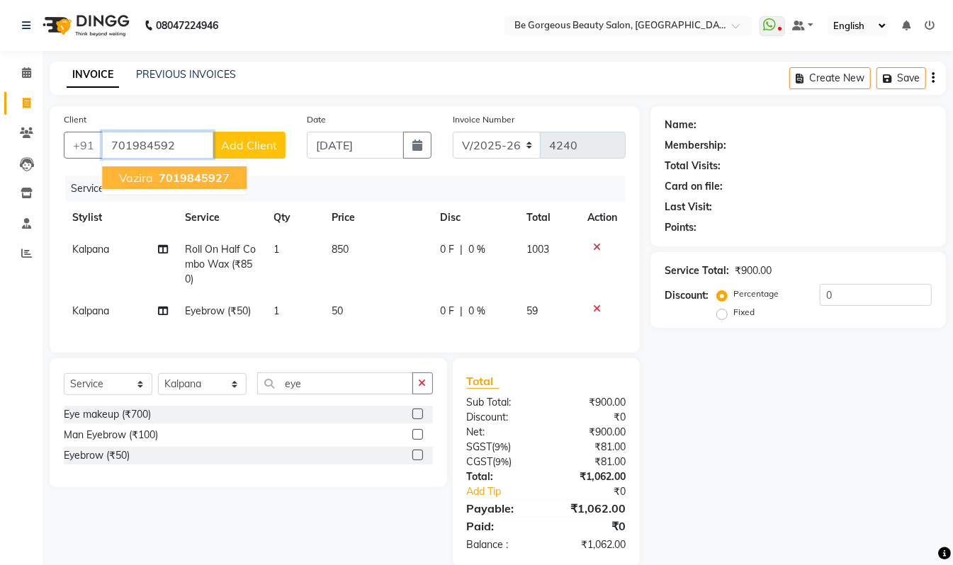
click at [125, 176] on span "Vazira" at bounding box center [136, 178] width 34 height 14
type input "7019845927"
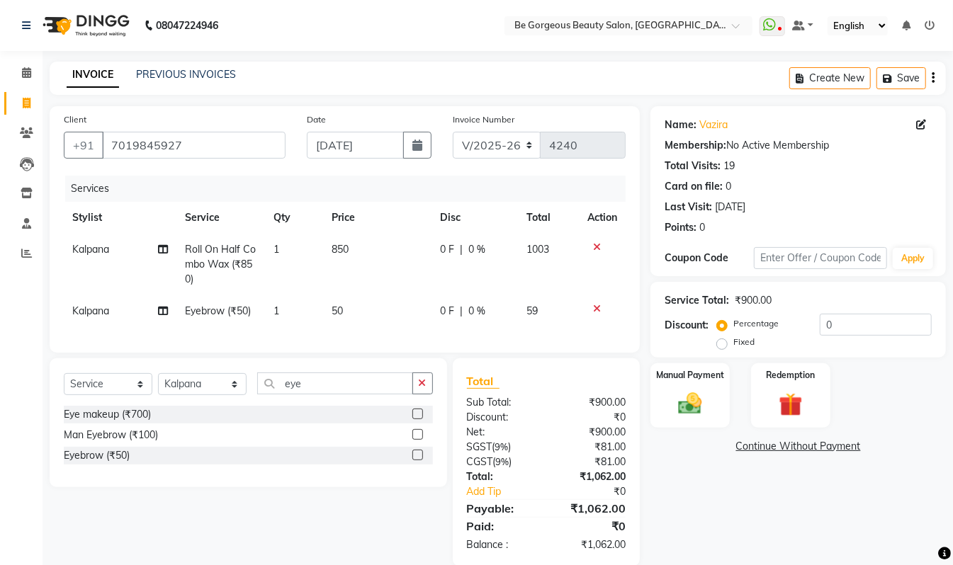
scroll to position [37, 0]
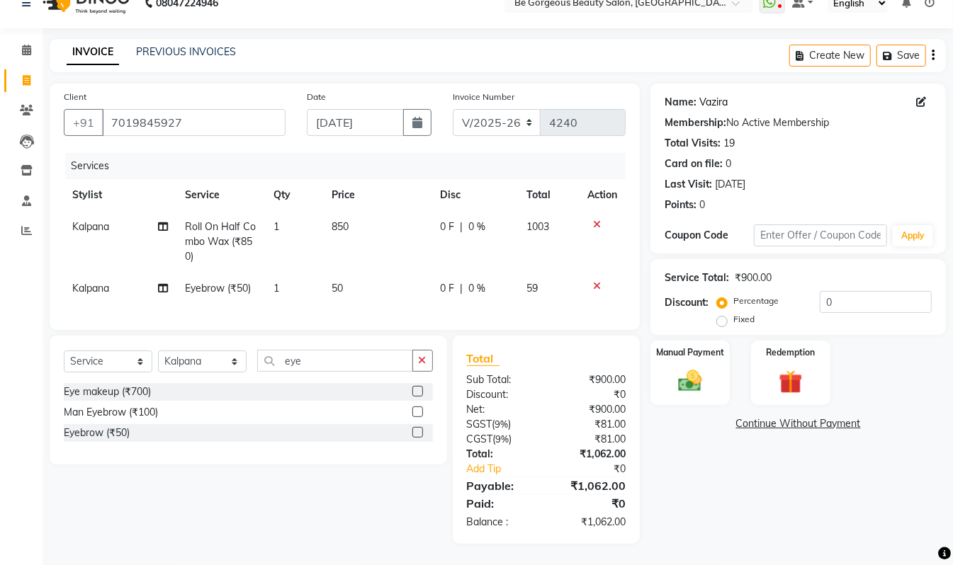
click at [711, 95] on link "Vazira" at bounding box center [713, 102] width 28 height 15
click at [666, 372] on div "Manual Payment" at bounding box center [690, 372] width 82 height 67
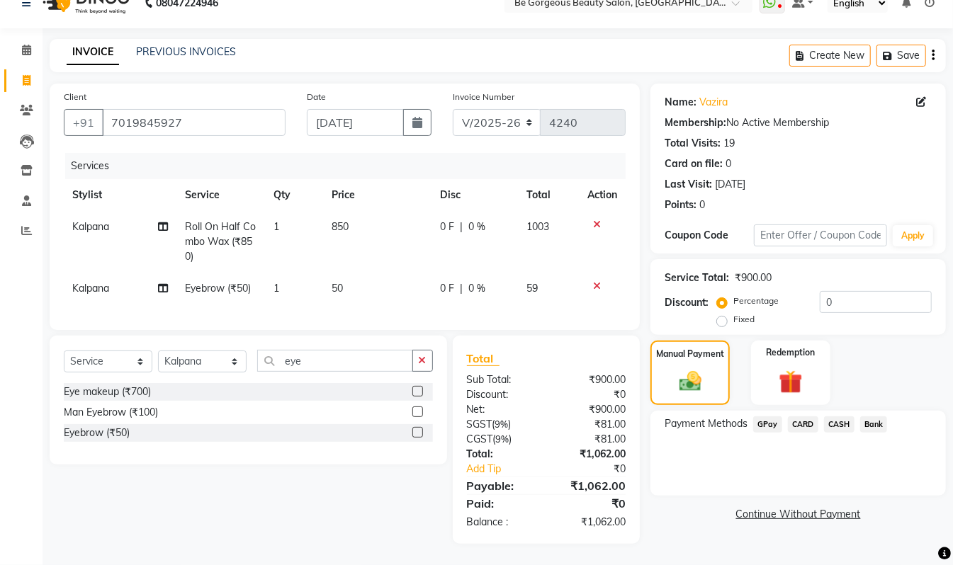
click at [771, 417] on span "GPay" at bounding box center [767, 424] width 29 height 16
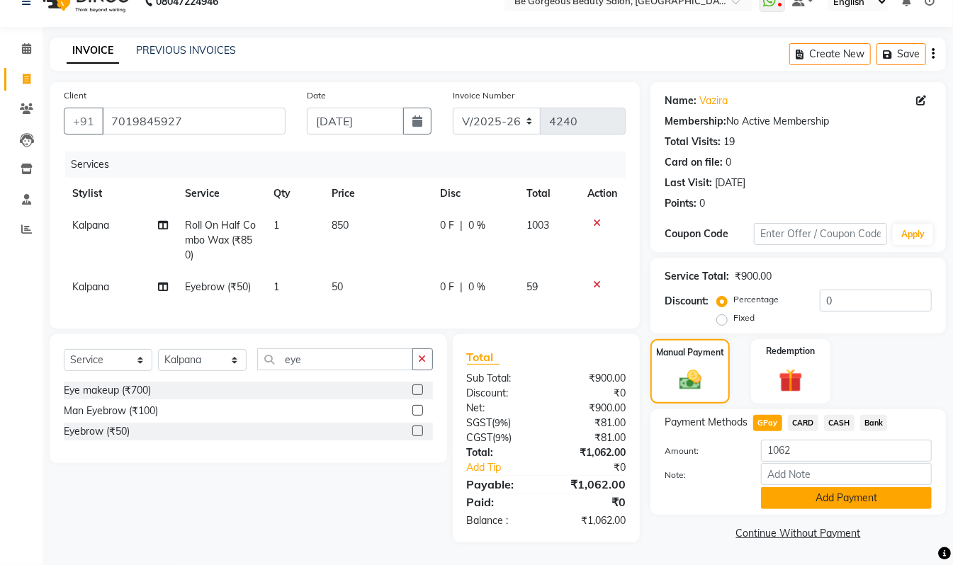
click at [836, 487] on button "Add Payment" at bounding box center [846, 498] width 171 height 22
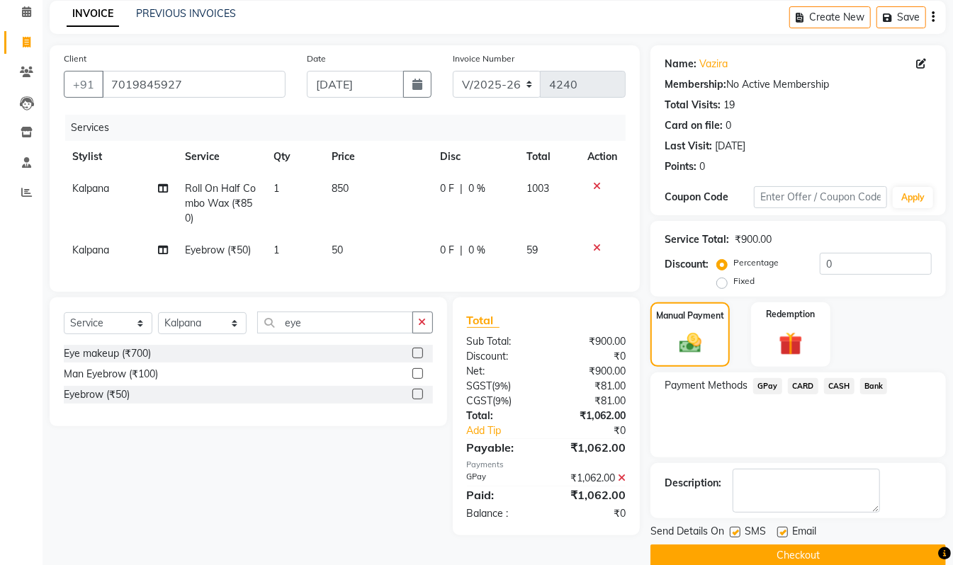
scroll to position [84, 0]
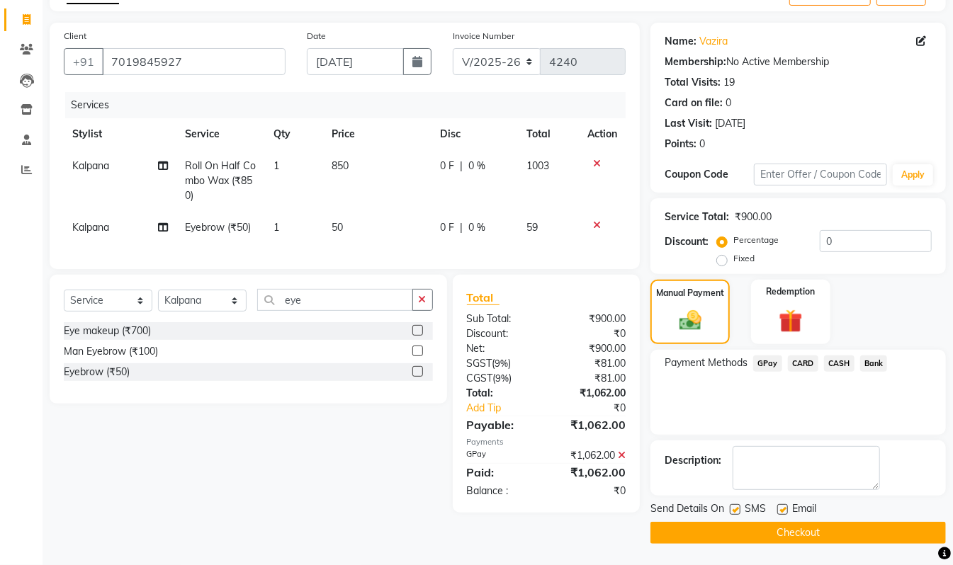
click at [812, 537] on button "Checkout" at bounding box center [797, 533] width 295 height 22
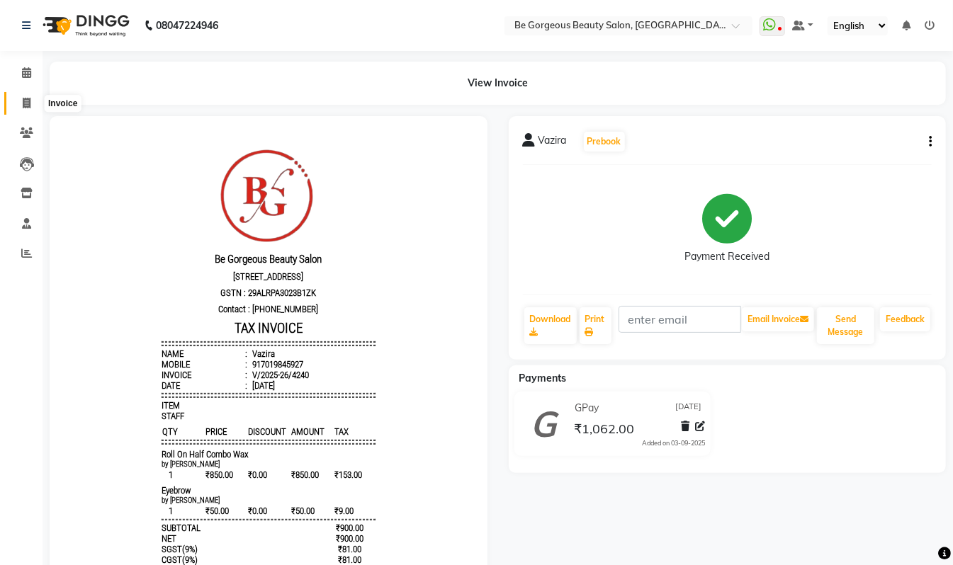
click at [25, 105] on icon at bounding box center [27, 103] width 8 height 11
select select "5405"
select select "service"
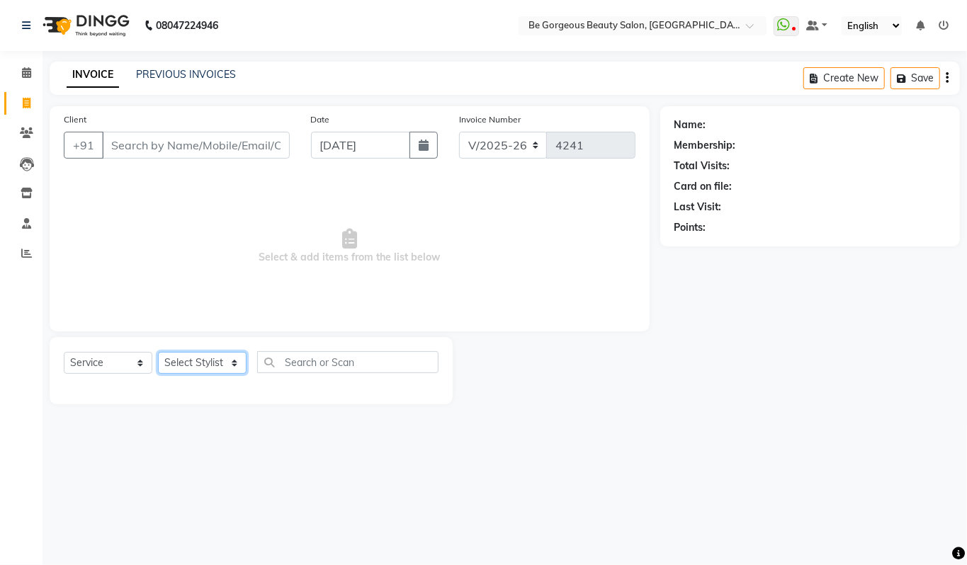
click at [212, 358] on select "Select Stylist Akram Anas Gayatri Kalpana lata Manager Munu Pooja Raanjet Rehba…" at bounding box center [202, 363] width 89 height 22
select select "36204"
click at [158, 352] on select "Select Stylist Akram Anas Gayatri Kalpana lata Manager Munu Pooja Raanjet Rehba…" at bounding box center [202, 363] width 89 height 22
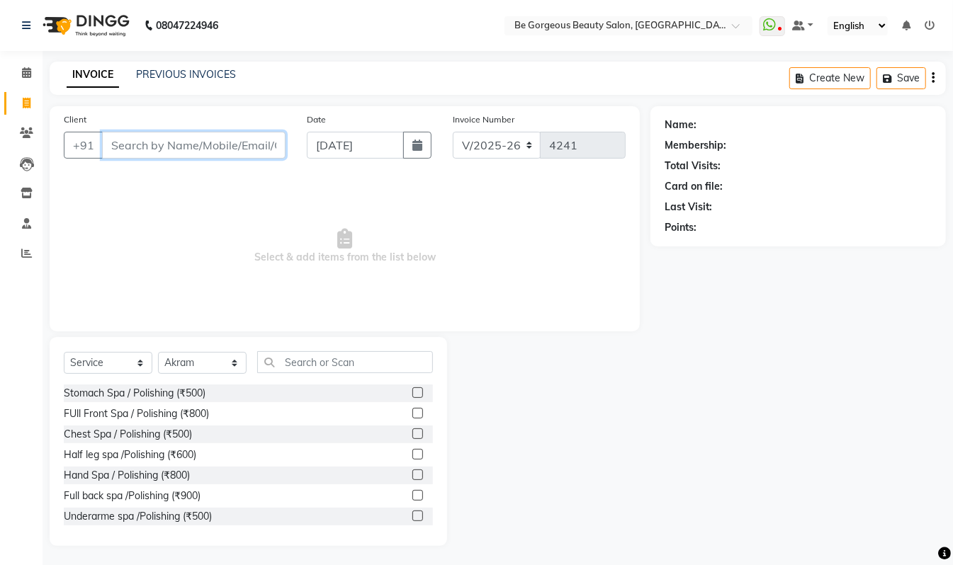
click at [156, 139] on input "Client" at bounding box center [193, 145] width 183 height 27
type input "9502291192"
click at [272, 147] on span "Add Client" at bounding box center [249, 145] width 56 height 14
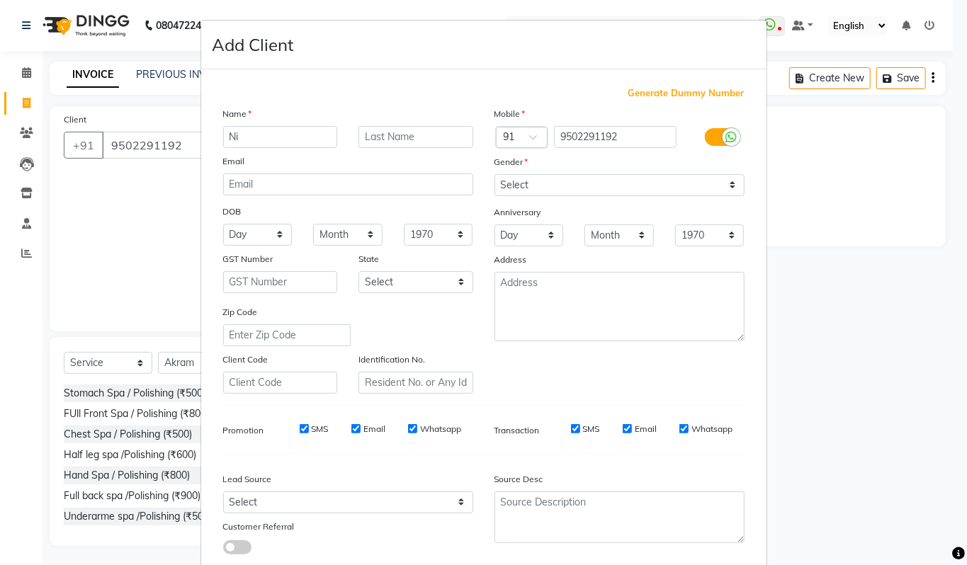
type input "Ni"
drag, startPoint x: 622, startPoint y: 131, endPoint x: 355, endPoint y: 184, distance: 272.3
click at [355, 184] on div "Name Ni Email DOB Day 01 02 03 04 05 06 07 08 09 10 11 12 13 14 15 16 17 18 19 …" at bounding box center [483, 250] width 543 height 288
drag, startPoint x: 639, startPoint y: 133, endPoint x: 343, endPoint y: 143, distance: 296.2
click at [343, 154] on div "Name Ni Email DOB Day 01 02 03 04 05 06 07 08 09 10 11 12 13 14 15 16 17 18 19 …" at bounding box center [483, 250] width 543 height 288
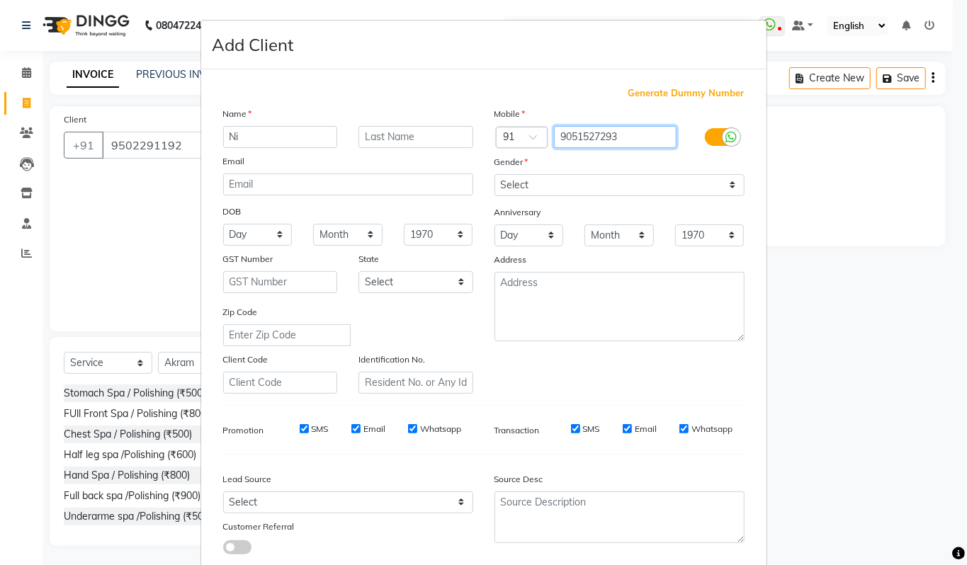
type input "9051527293"
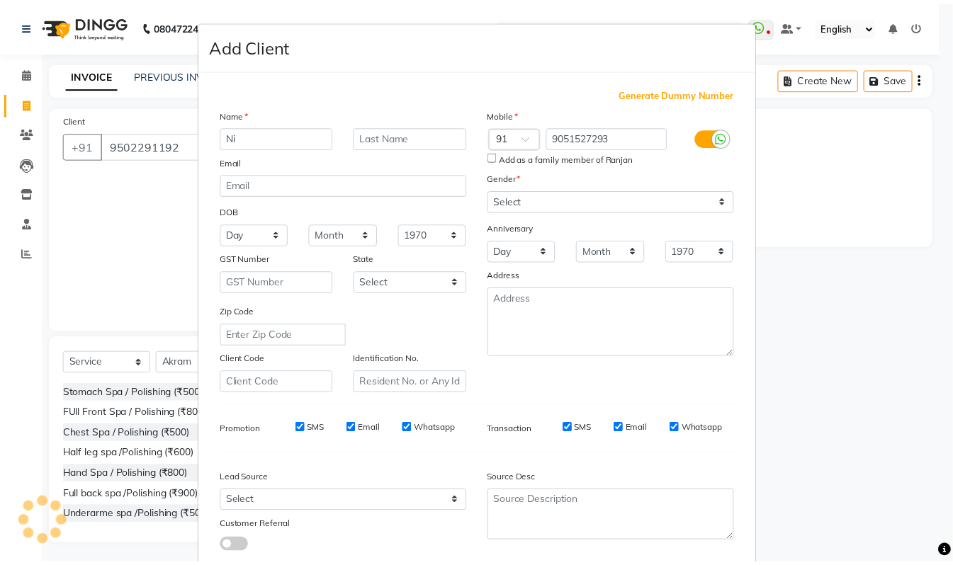
scroll to position [85, 0]
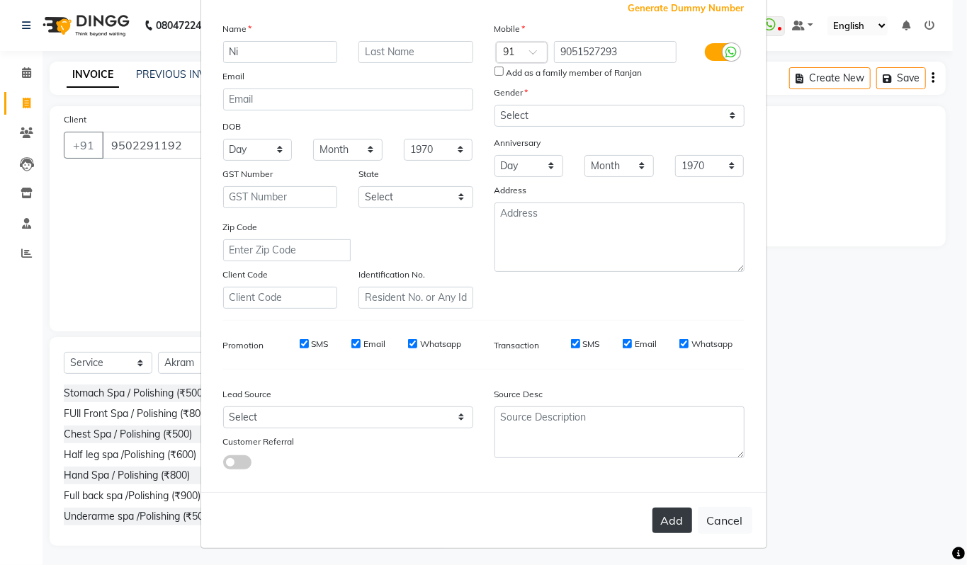
click at [659, 519] on button "Add" at bounding box center [672, 520] width 40 height 25
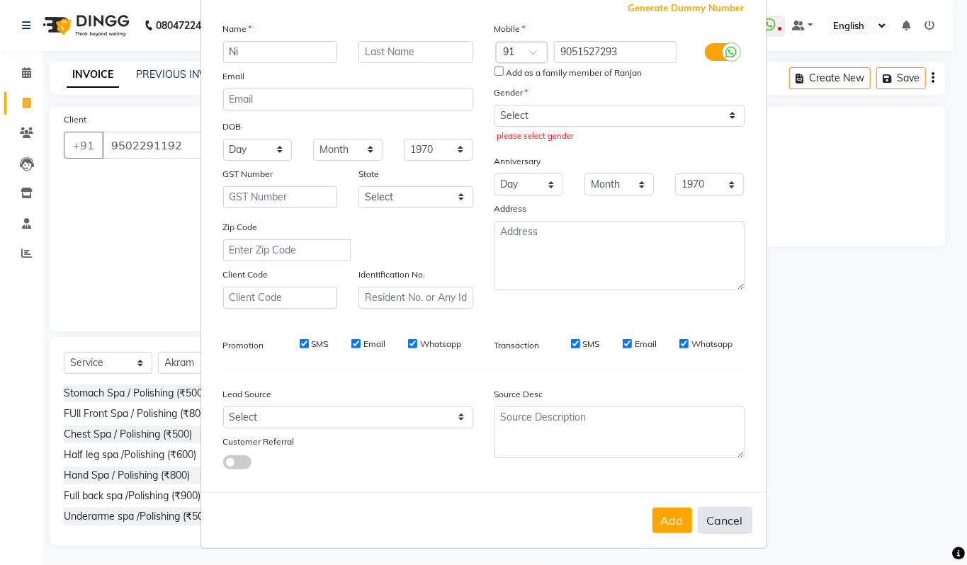
click at [729, 522] on button "Cancel" at bounding box center [725, 520] width 55 height 27
select select
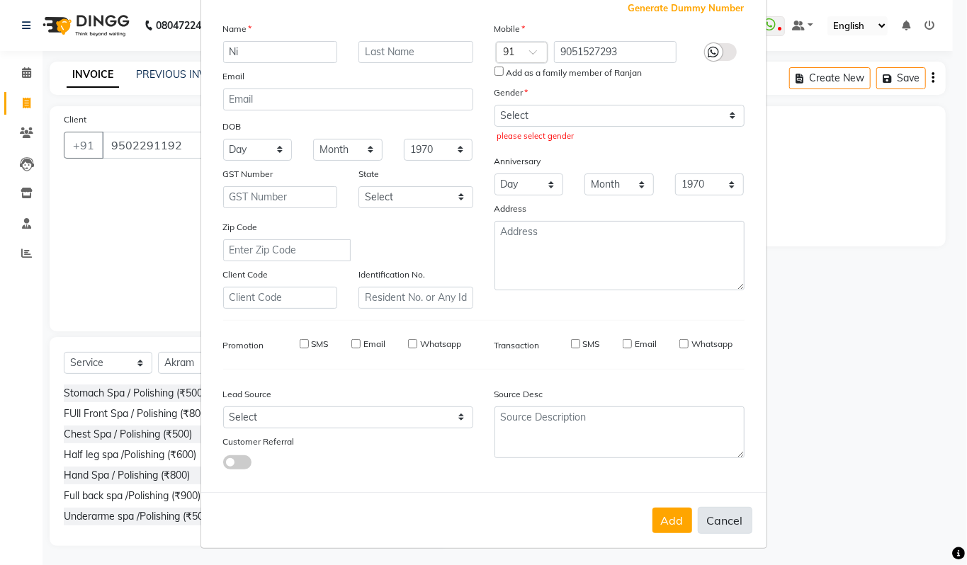
select select
checkbox input "false"
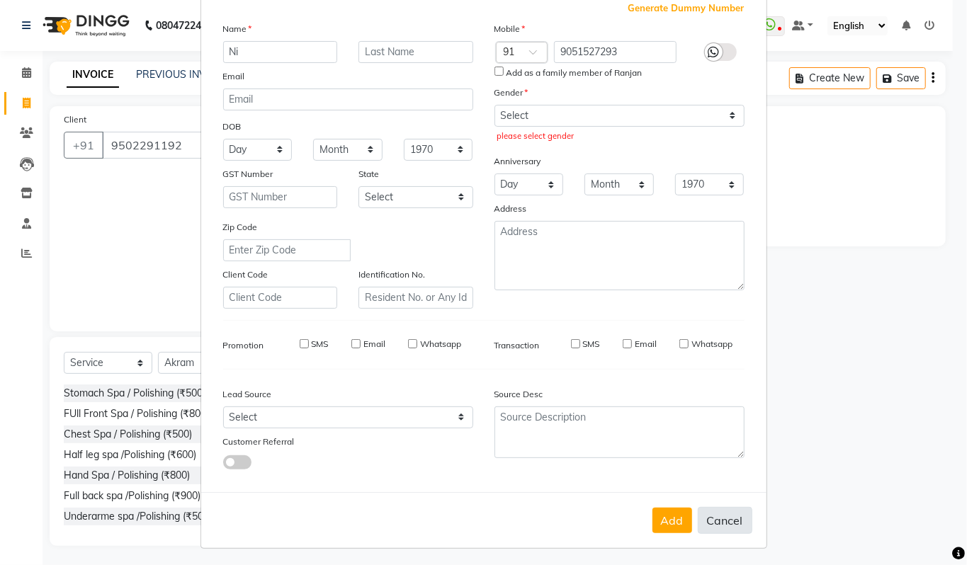
checkbox input "false"
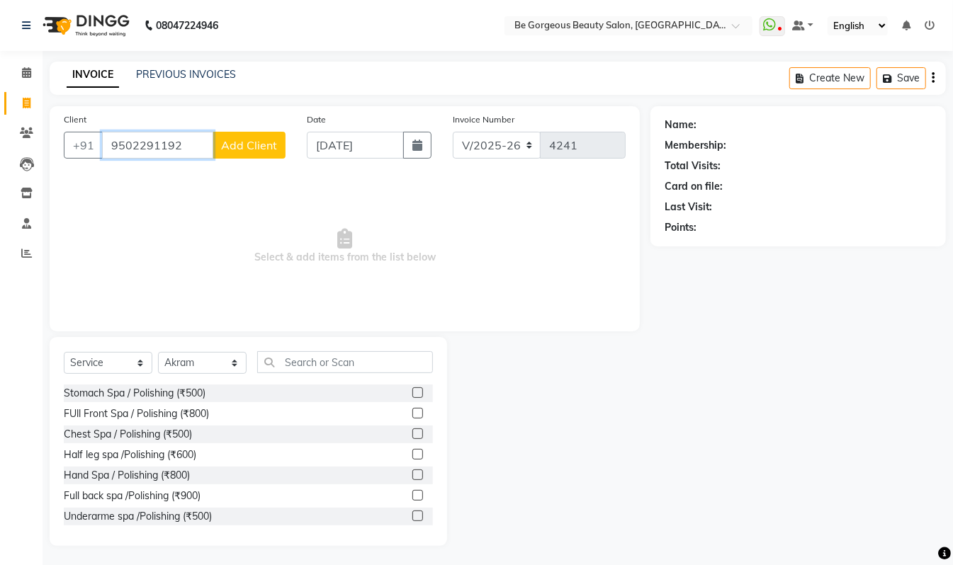
drag, startPoint x: 188, startPoint y: 149, endPoint x: 0, endPoint y: 117, distance: 191.1
click at [0, 117] on app-home "08047224946 Select Location × Be Gorgeous Beauty Salon, Bengaluru WhatsApp Stat…" at bounding box center [476, 283] width 953 height 567
paste input "051527293"
type input "9051527293"
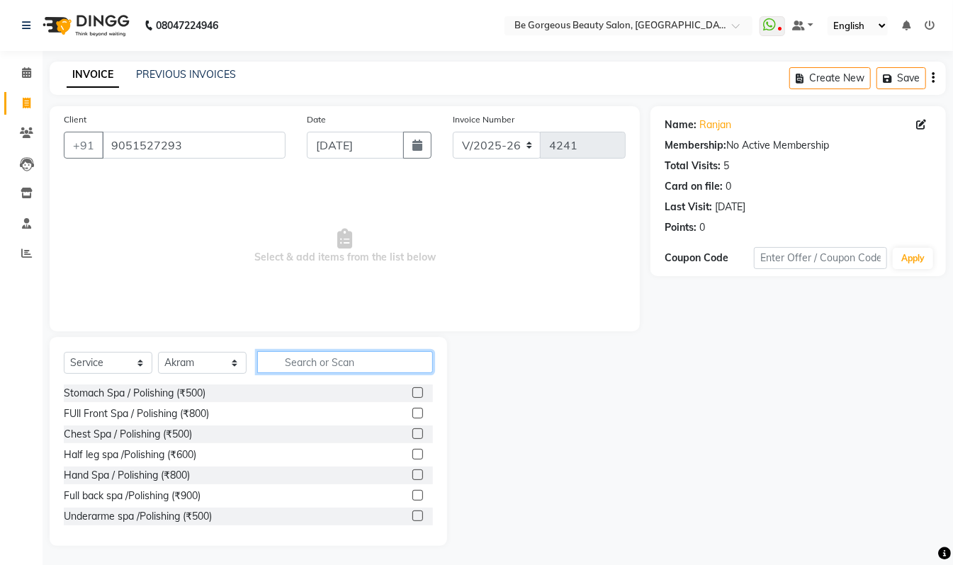
click at [307, 358] on input "text" at bounding box center [345, 362] width 176 height 22
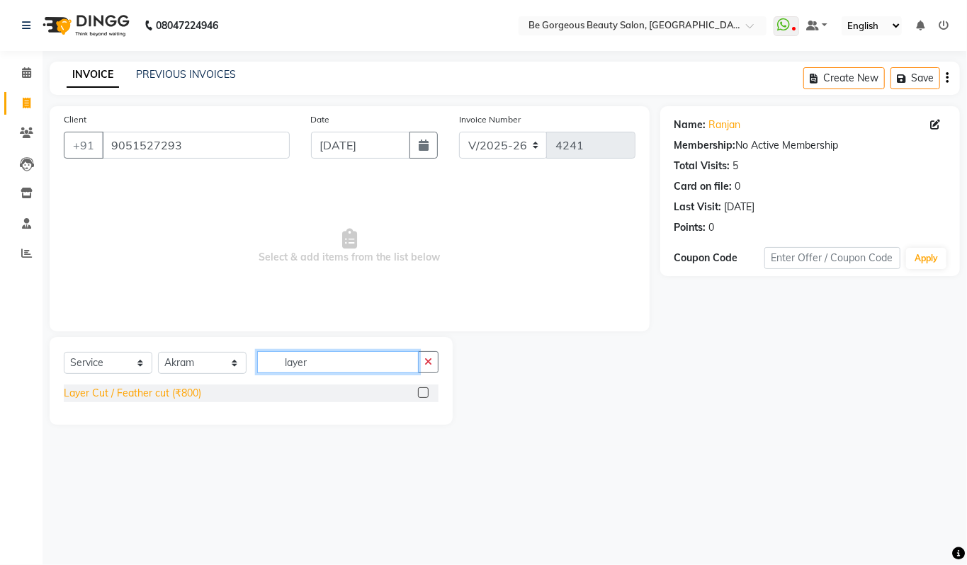
type input "layer"
click at [187, 389] on div "Layer Cut / Feather cut (₹800)" at bounding box center [132, 393] width 137 height 15
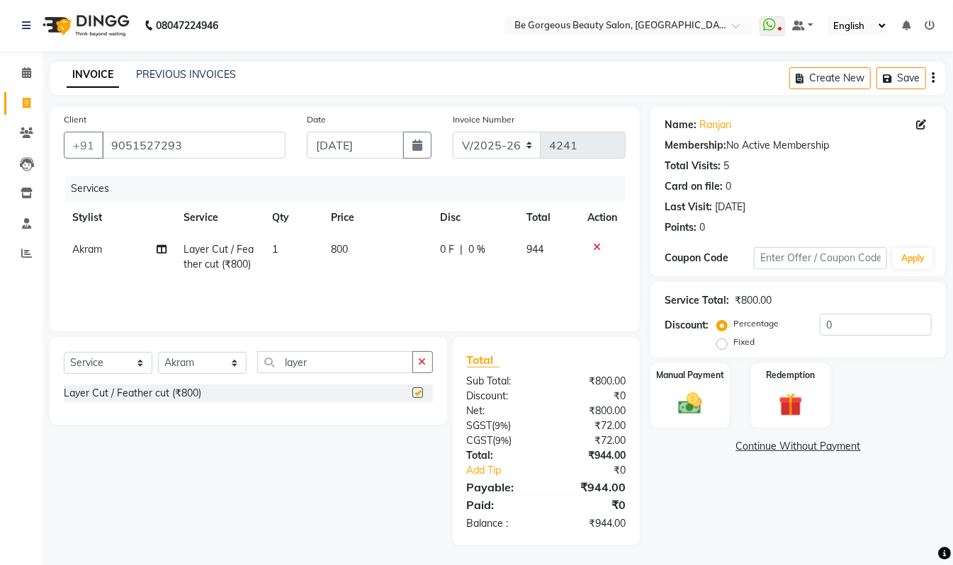
checkbox input "false"
click at [717, 406] on div "Manual Payment" at bounding box center [690, 395] width 82 height 67
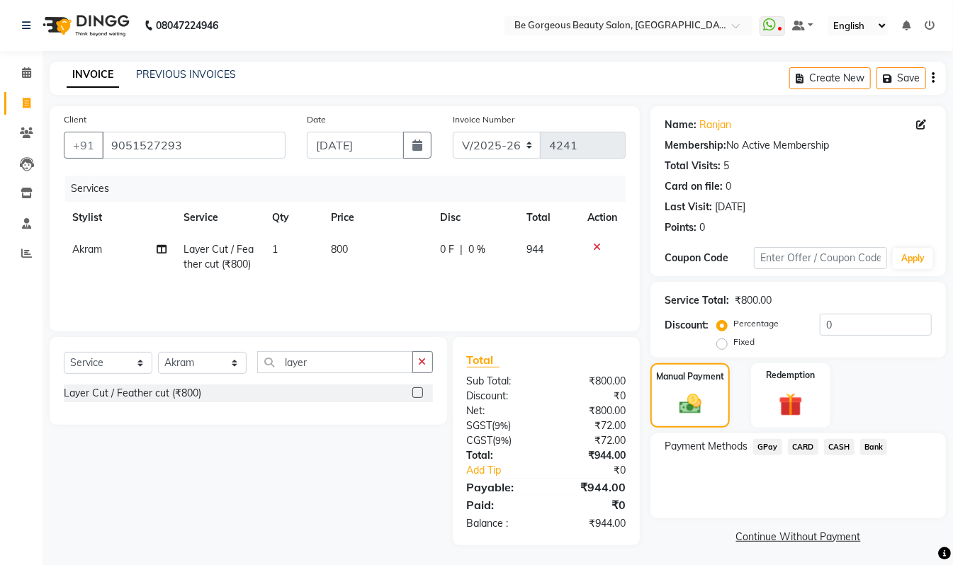
click at [759, 450] on span "GPay" at bounding box center [767, 447] width 29 height 16
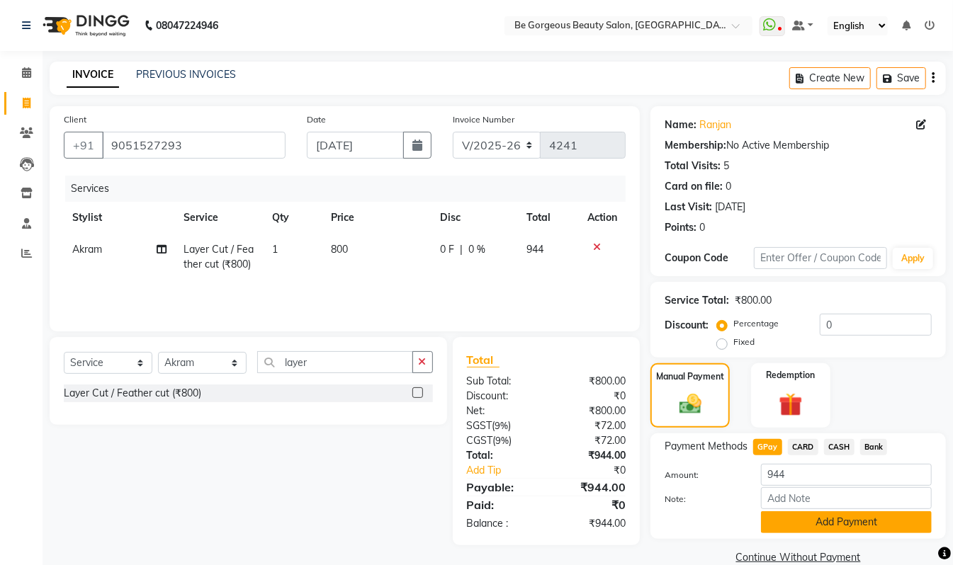
click at [810, 528] on button "Add Payment" at bounding box center [846, 522] width 171 height 22
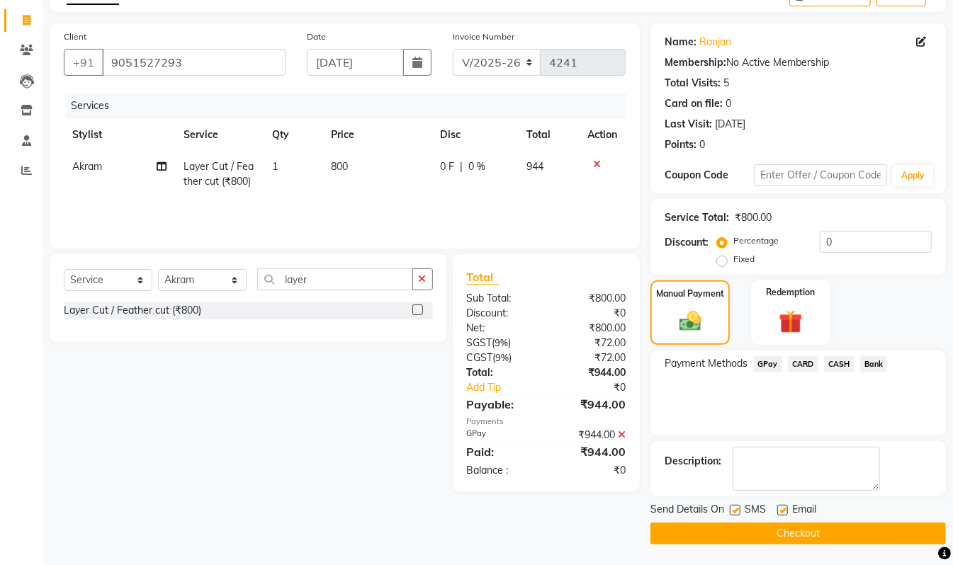
scroll to position [84, 0]
click at [871, 539] on button "Checkout" at bounding box center [797, 533] width 295 height 22
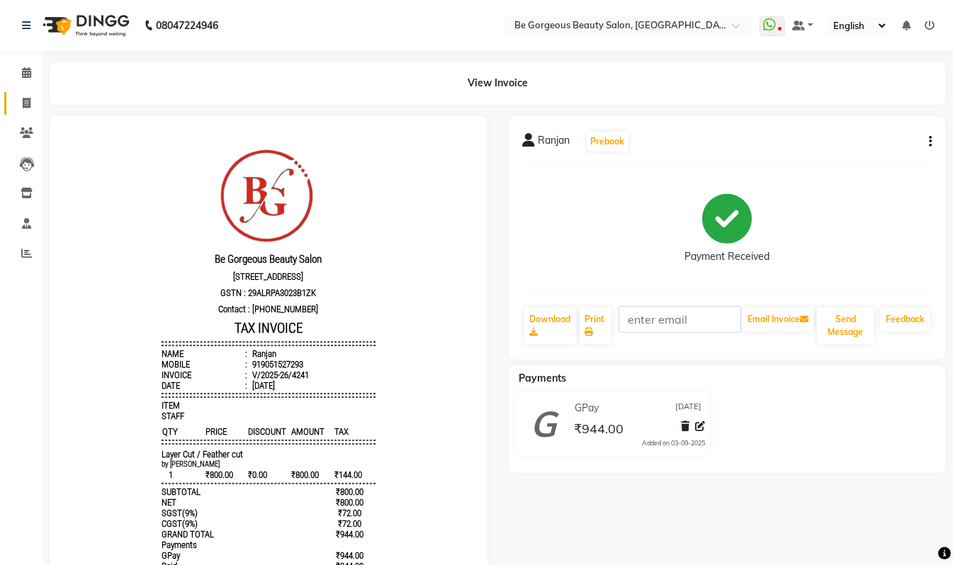
click at [29, 113] on link "Invoice" at bounding box center [21, 103] width 34 height 23
select select "5405"
select select "service"
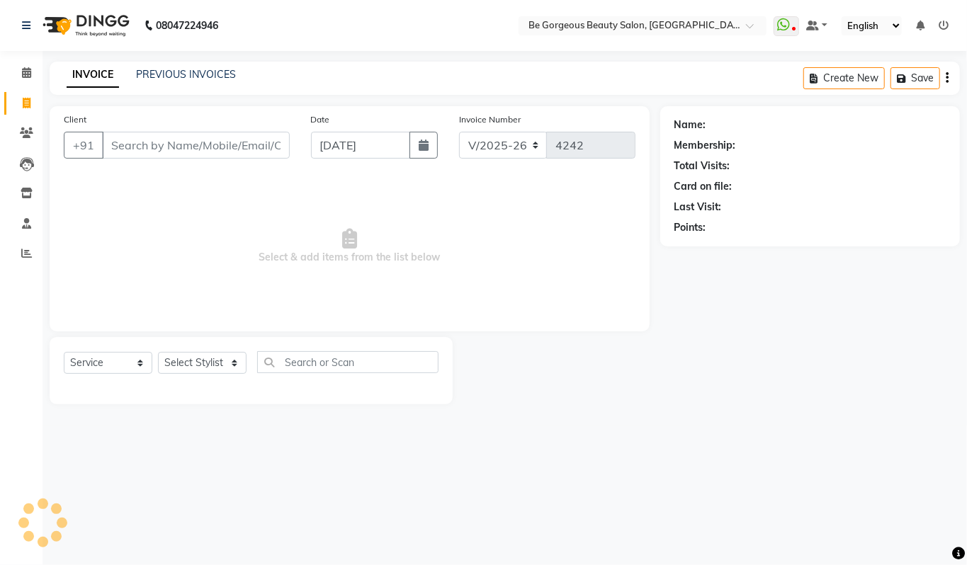
click at [174, 156] on input "Client" at bounding box center [196, 145] width 188 height 27
type input "990264441"
click at [258, 142] on span "Add Client" at bounding box center [253, 145] width 56 height 14
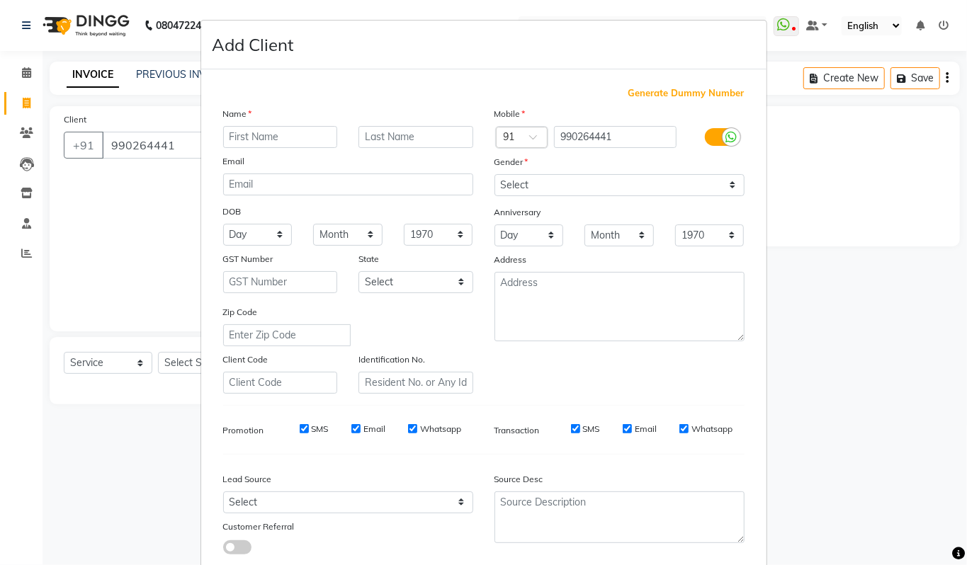
click at [142, 213] on ngb-modal-window "Add Client Generate Dummy Number Name Email DOB Day 01 02 03 04 05 06 07 08 09 …" at bounding box center [483, 282] width 967 height 565
click at [842, 353] on ngb-modal-window "Add Client Generate Dummy Number Name Email DOB Day 01 02 03 04 05 06 07 08 09 …" at bounding box center [483, 282] width 967 height 565
click at [174, 142] on ngb-modal-window "Add Client Generate Dummy Number Name Email DOB Day 01 02 03 04 05 06 07 08 09 …" at bounding box center [483, 282] width 967 height 565
click at [181, 142] on ngb-modal-window "Add Client Generate Dummy Number Name Email DOB Day 01 02 03 04 05 06 07 08 09 …" at bounding box center [483, 282] width 967 height 565
click at [626, 129] on input "990264441" at bounding box center [615, 137] width 123 height 22
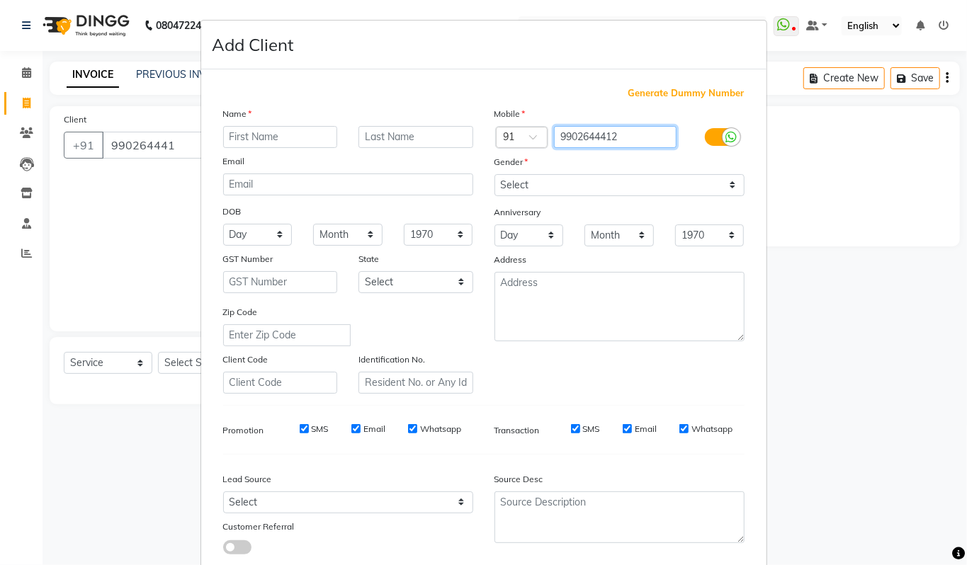
type input "9902644412"
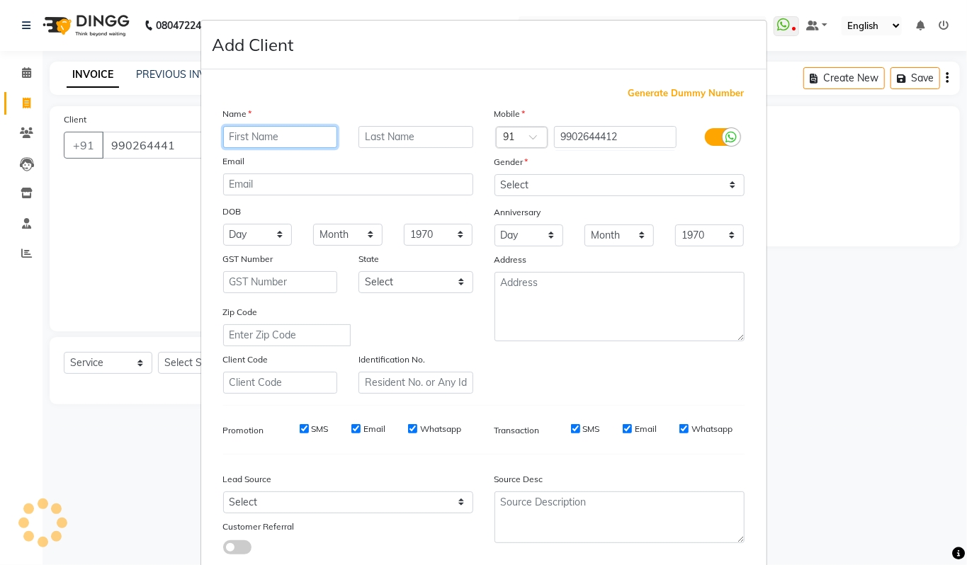
click at [246, 130] on input "text" at bounding box center [280, 137] width 115 height 22
click at [276, 134] on input "text" at bounding box center [280, 137] width 115 height 22
type input "nishmitha"
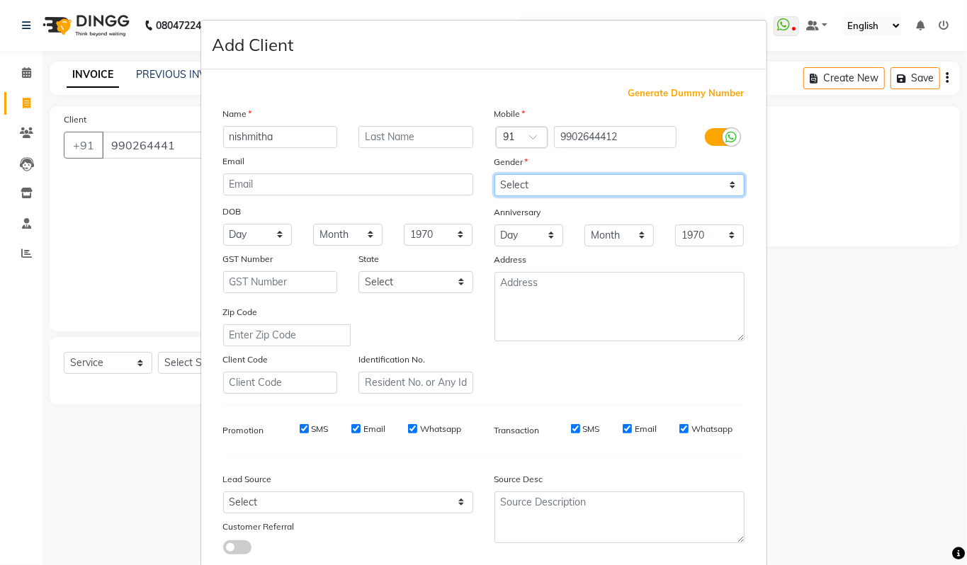
click at [513, 184] on select "Select Male Female Other Prefer Not To Say" at bounding box center [619, 185] width 250 height 22
select select "female"
click at [494, 174] on select "Select Male Female Other Prefer Not To Say" at bounding box center [619, 185] width 250 height 22
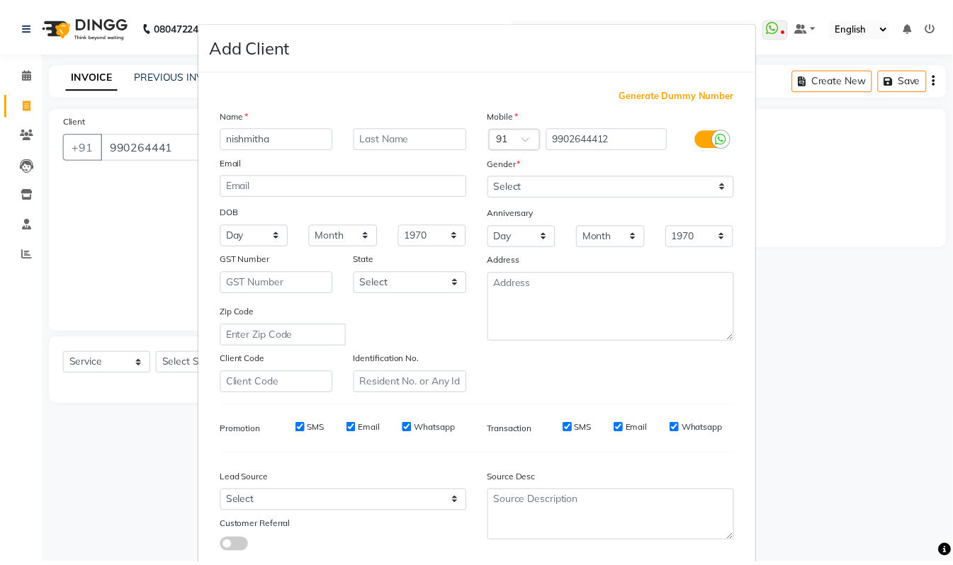
scroll to position [85, 0]
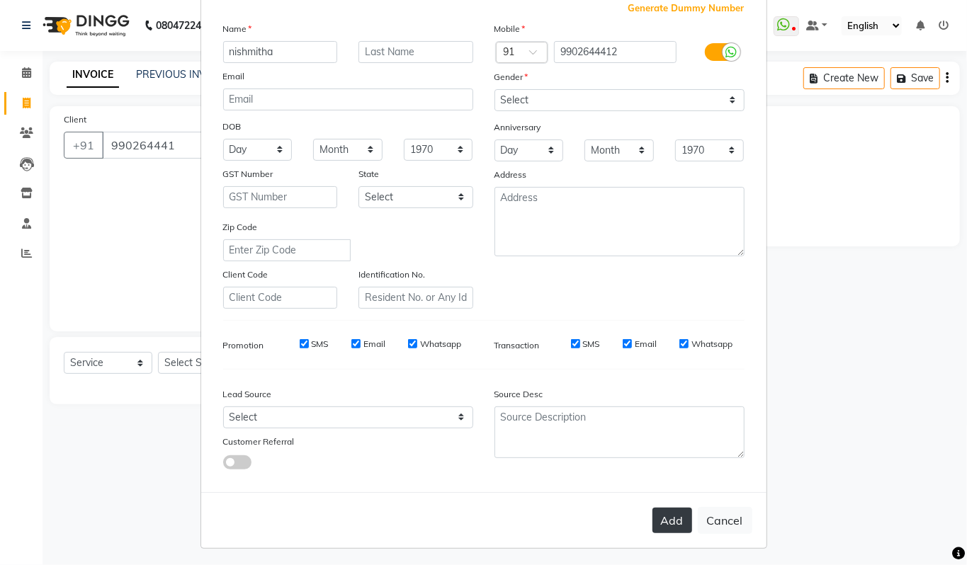
click at [664, 511] on button "Add" at bounding box center [672, 520] width 40 height 25
type input "9902644412"
select select
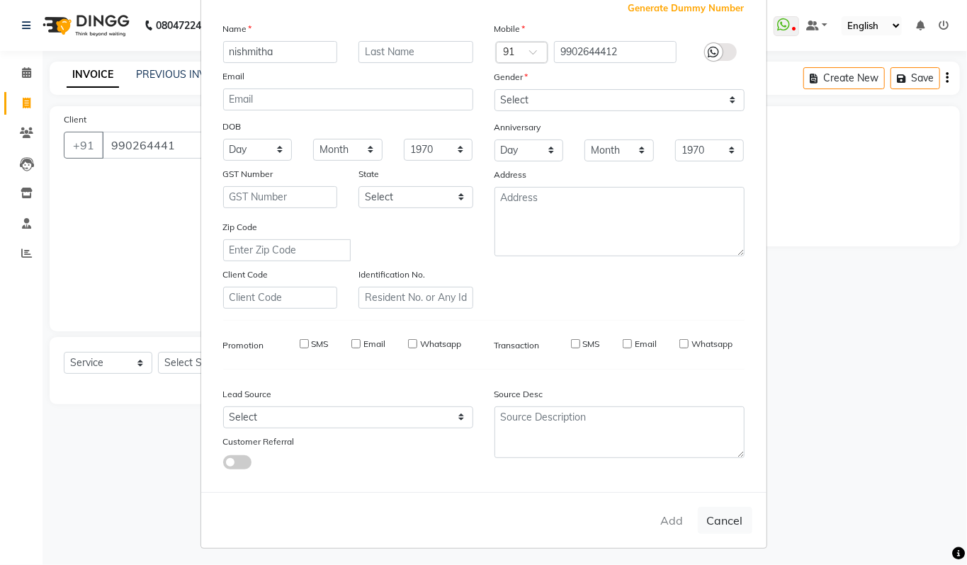
select select
checkbox input "false"
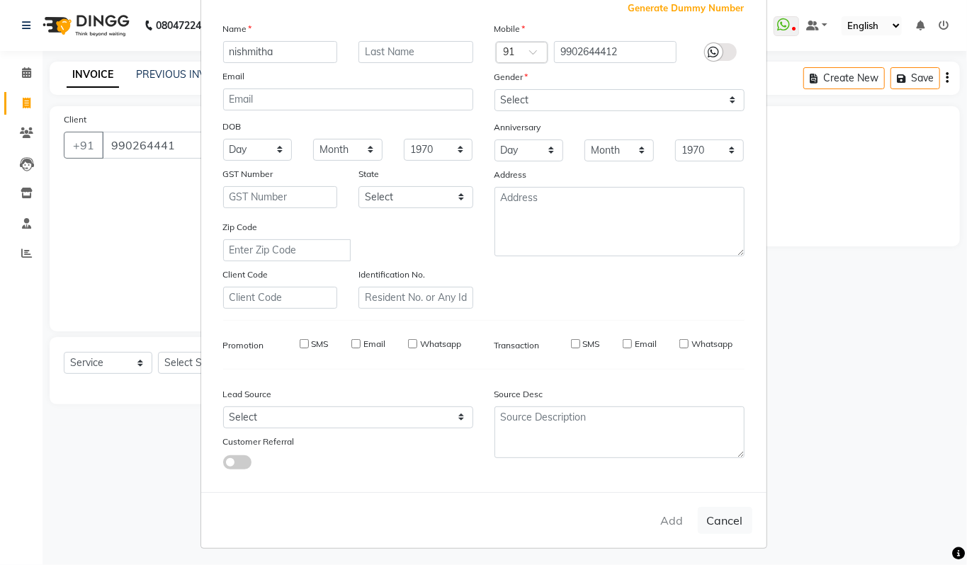
checkbox input "false"
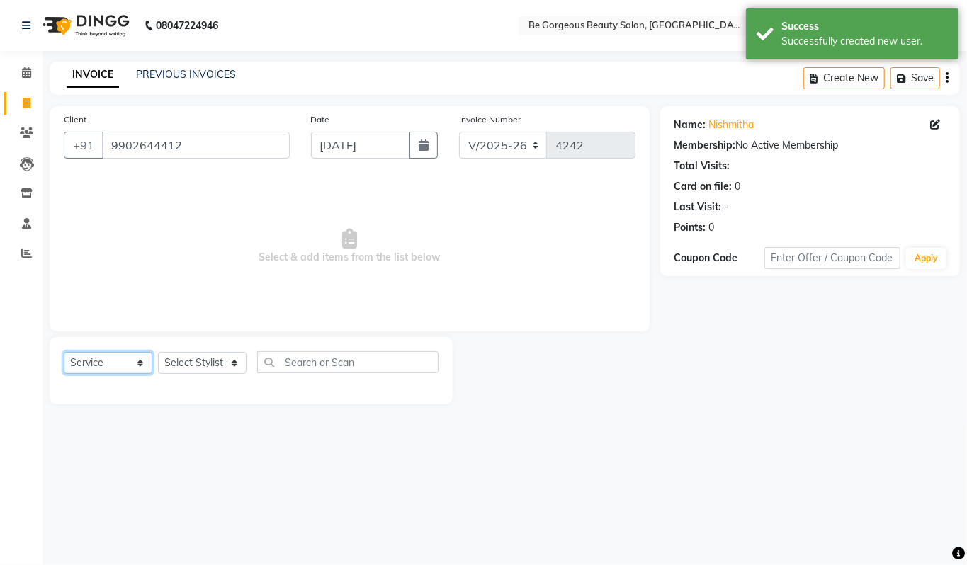
click at [108, 360] on select "Select Service Product Membership Package Voucher Prepaid Gift Card" at bounding box center [108, 363] width 89 height 22
click at [210, 420] on main "INVOICE PREVIOUS INVOICES Create New Save Client +91 9902644412 Date 03-09-2025…" at bounding box center [504, 244] width 924 height 364
click at [196, 355] on select "Select Stylist Akram Anas Gayatri Kalpana lata Manager Munu Pooja Raanjet Rehba…" at bounding box center [202, 363] width 89 height 22
select select "36211"
click at [158, 352] on select "Select Stylist Akram Anas Gayatri Kalpana lata Manager Munu Pooja Raanjet Rehba…" at bounding box center [202, 363] width 89 height 22
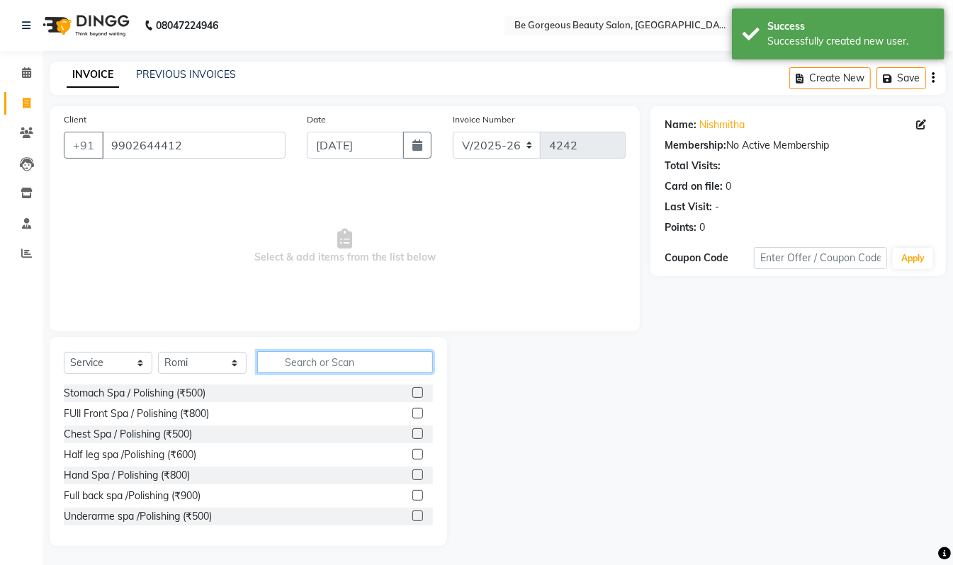
click at [290, 357] on input "text" at bounding box center [345, 362] width 176 height 22
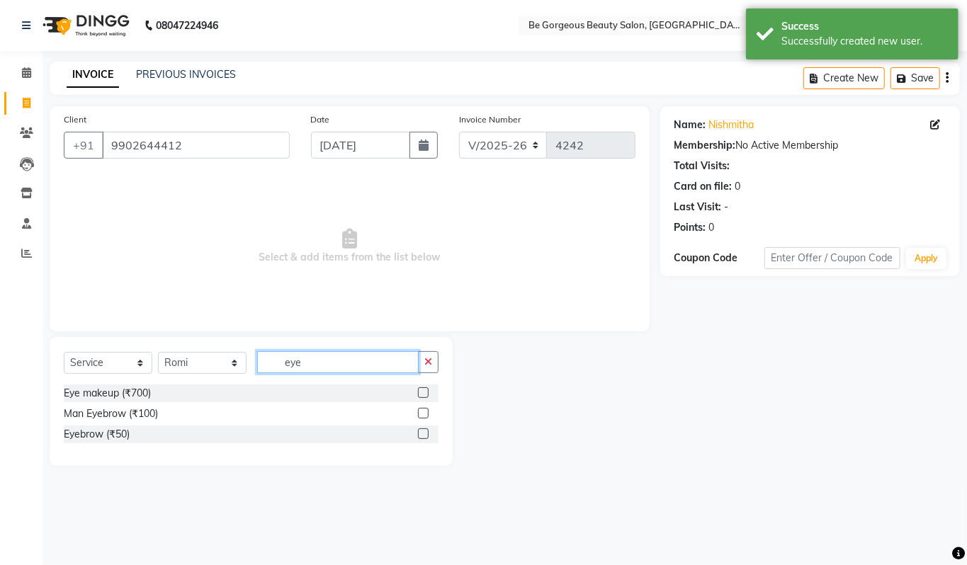
type input "eye"
drag, startPoint x: 422, startPoint y: 433, endPoint x: 437, endPoint y: 435, distance: 14.9
click at [424, 433] on label at bounding box center [423, 434] width 11 height 11
click at [424, 433] on input "checkbox" at bounding box center [422, 434] width 9 height 9
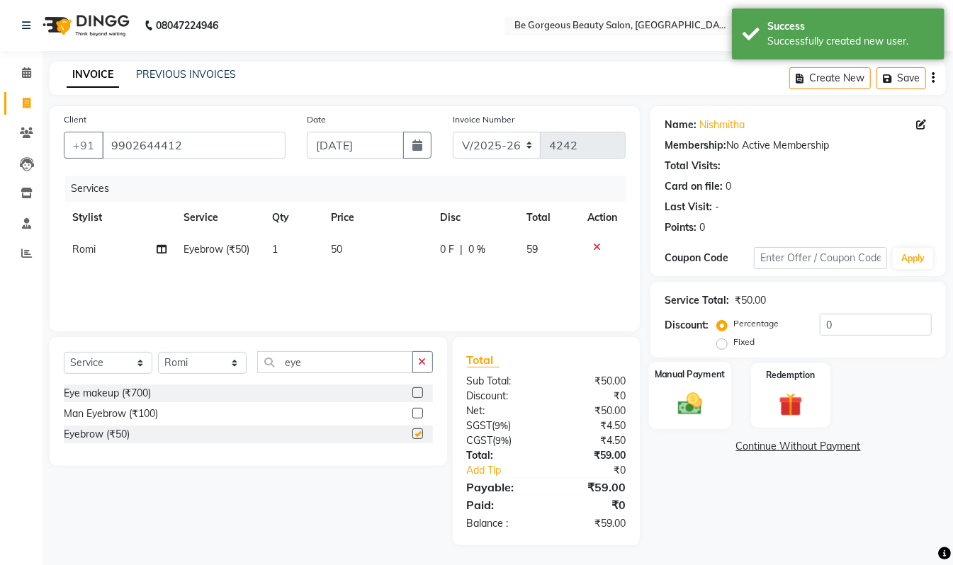
checkbox input "false"
click at [683, 408] on img at bounding box center [690, 404] width 40 height 28
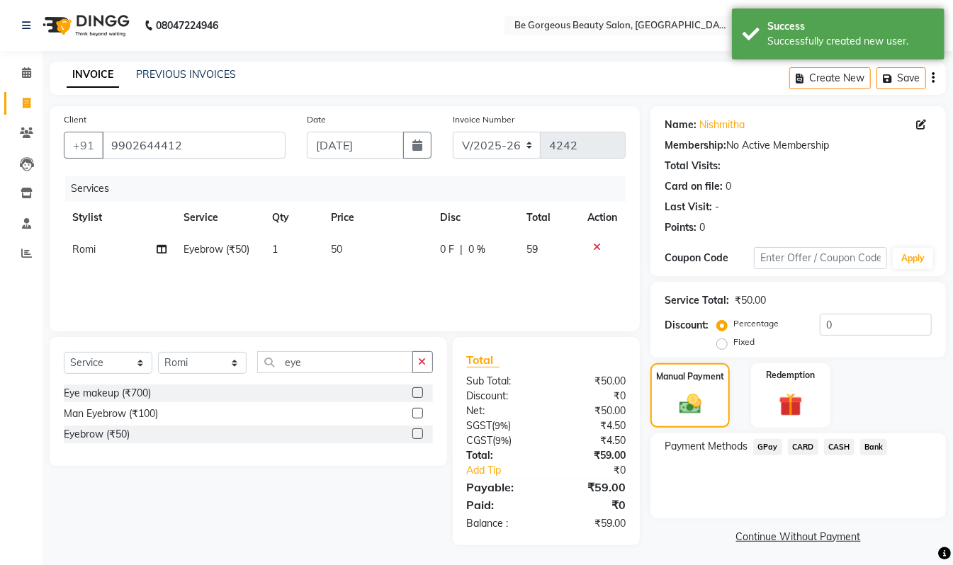
click at [765, 449] on span "GPay" at bounding box center [767, 447] width 29 height 16
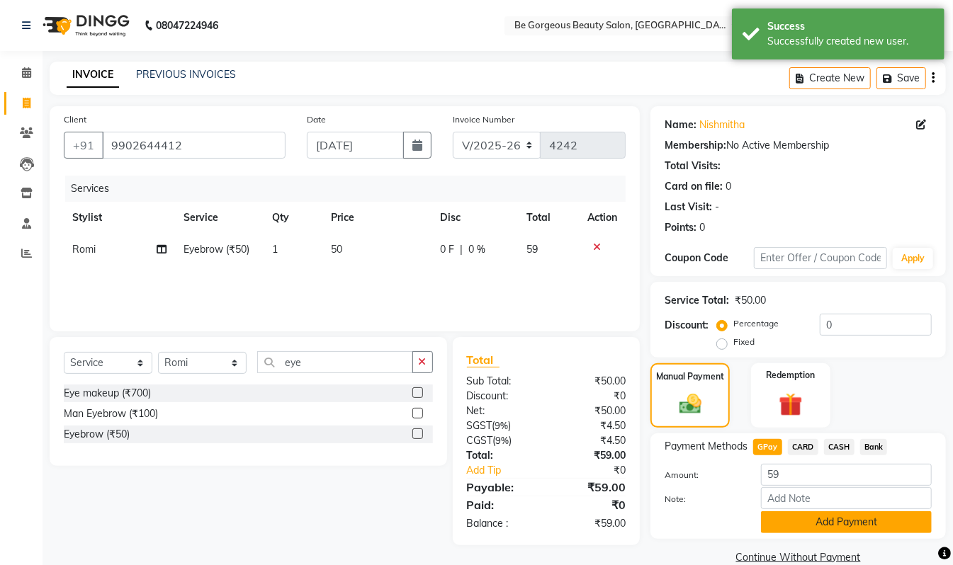
click at [845, 517] on button "Add Payment" at bounding box center [846, 522] width 171 height 22
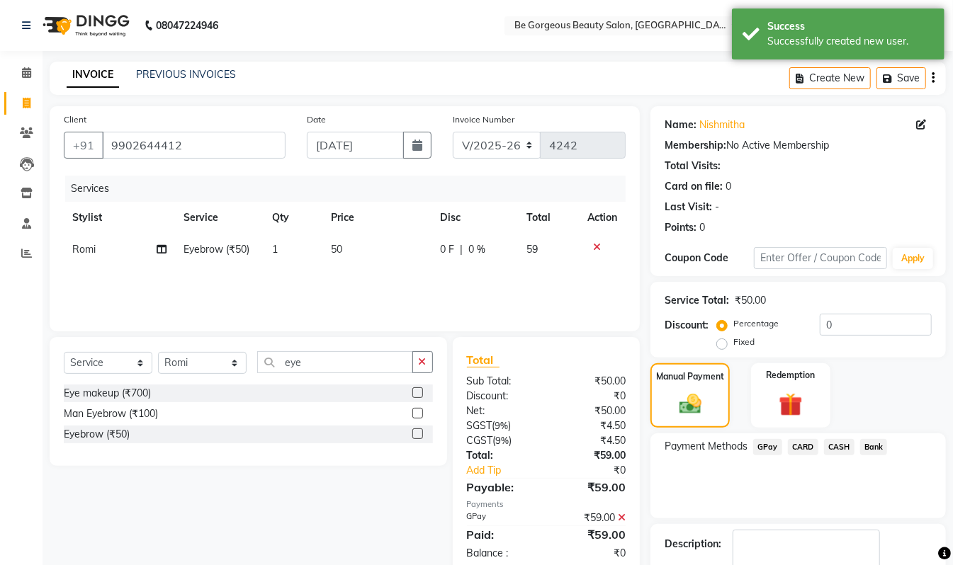
scroll to position [84, 0]
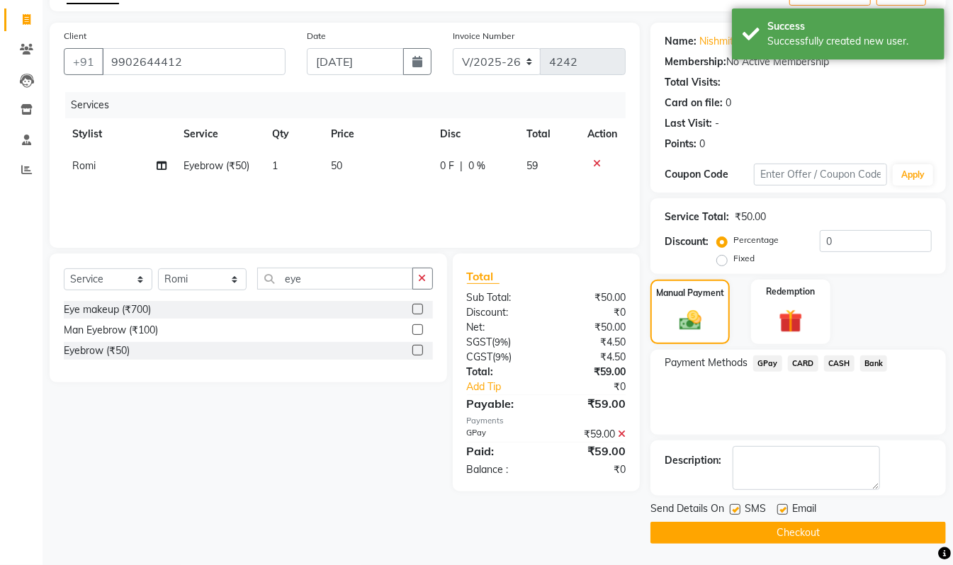
click at [919, 534] on button "Checkout" at bounding box center [797, 533] width 295 height 22
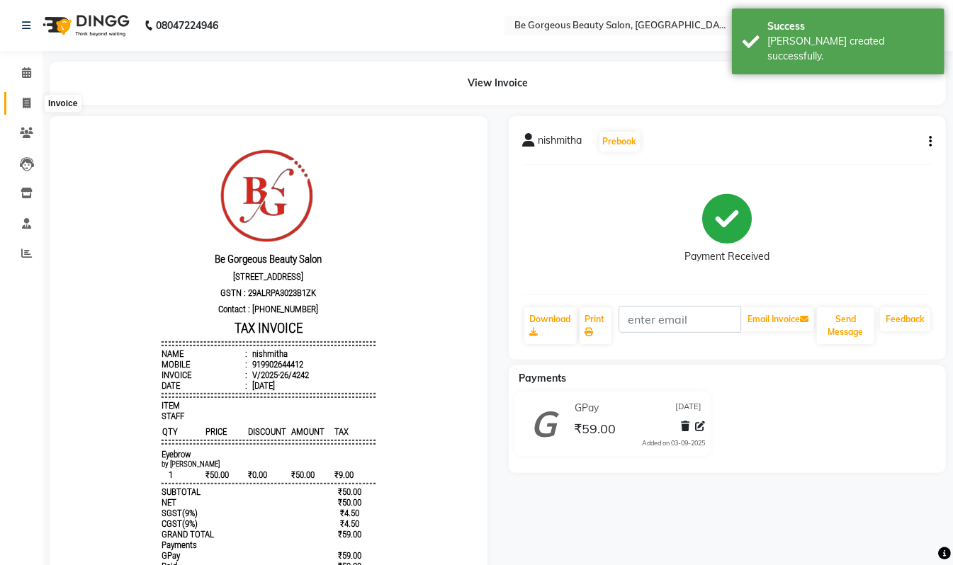
click at [25, 106] on icon at bounding box center [27, 103] width 8 height 11
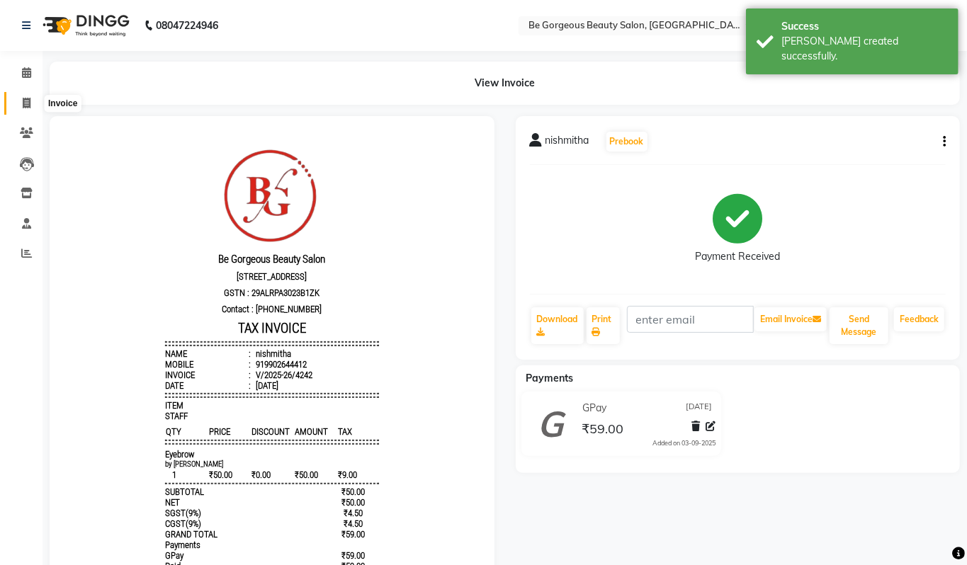
select select "5405"
select select "service"
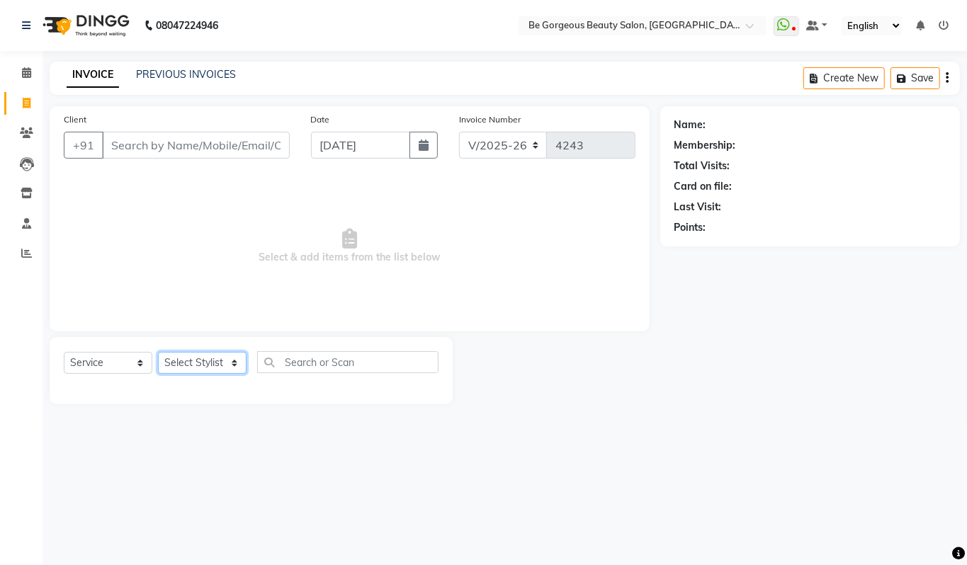
click at [182, 366] on select "Select Stylist Akram Anas Gayatri Kalpana lata Manager Munu Pooja Raanjet Rehba…" at bounding box center [202, 363] width 89 height 22
click at [158, 352] on select "Select Stylist Akram Anas Gayatri Kalpana lata Manager Munu Pooja Raanjet Rehba…" at bounding box center [202, 363] width 89 height 22
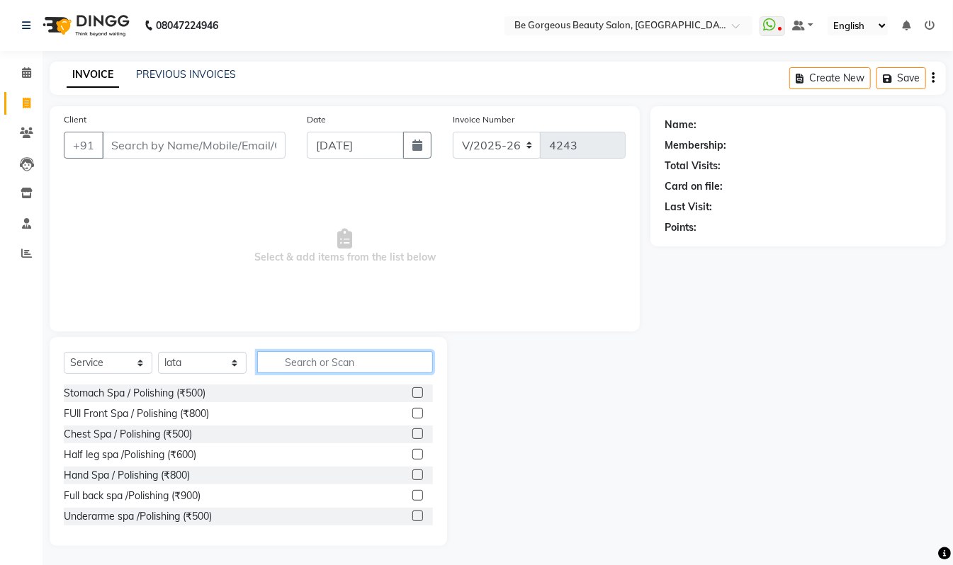
click at [361, 365] on input "text" at bounding box center [345, 362] width 176 height 22
click at [184, 358] on select "Select Stylist Akram Anas Gayatri Kalpana lata Manager Munu Pooja Raanjet Rehba…" at bounding box center [202, 363] width 89 height 22
select select "90705"
click at [158, 352] on select "Select Stylist Akram Anas Gayatri Kalpana lata Manager Munu Pooja Raanjet Rehba…" at bounding box center [202, 363] width 89 height 22
click at [332, 360] on input "text" at bounding box center [345, 362] width 176 height 22
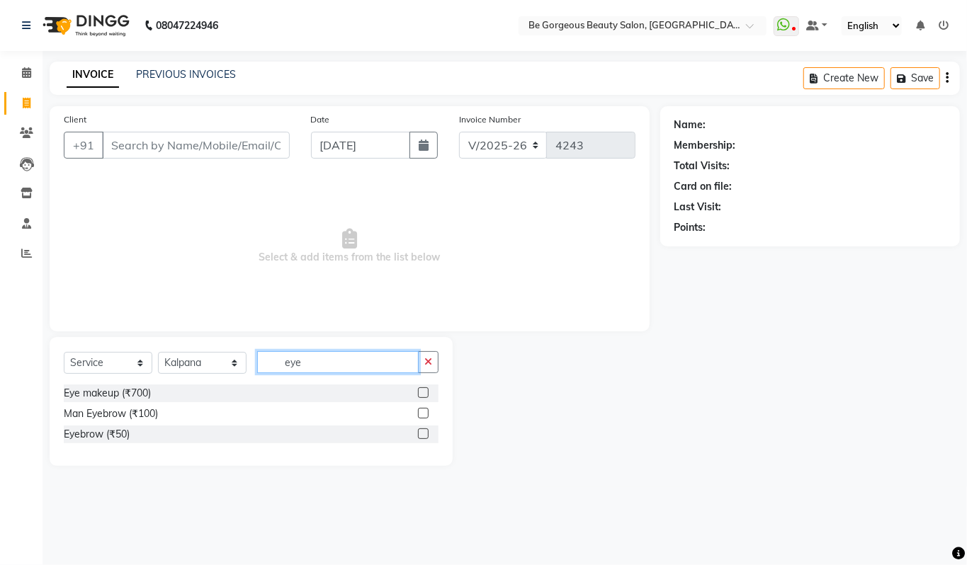
type input "eye"
click at [424, 429] on label at bounding box center [423, 434] width 11 height 11
click at [424, 430] on input "checkbox" at bounding box center [422, 434] width 9 height 9
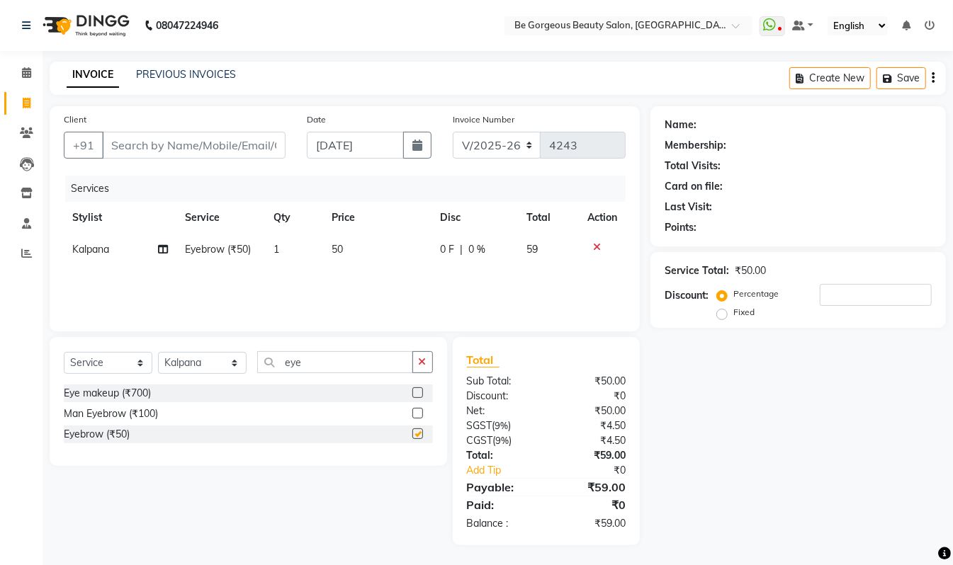
checkbox input "false"
click at [188, 151] on input "Client" at bounding box center [193, 145] width 183 height 27
type input "7"
type input "0"
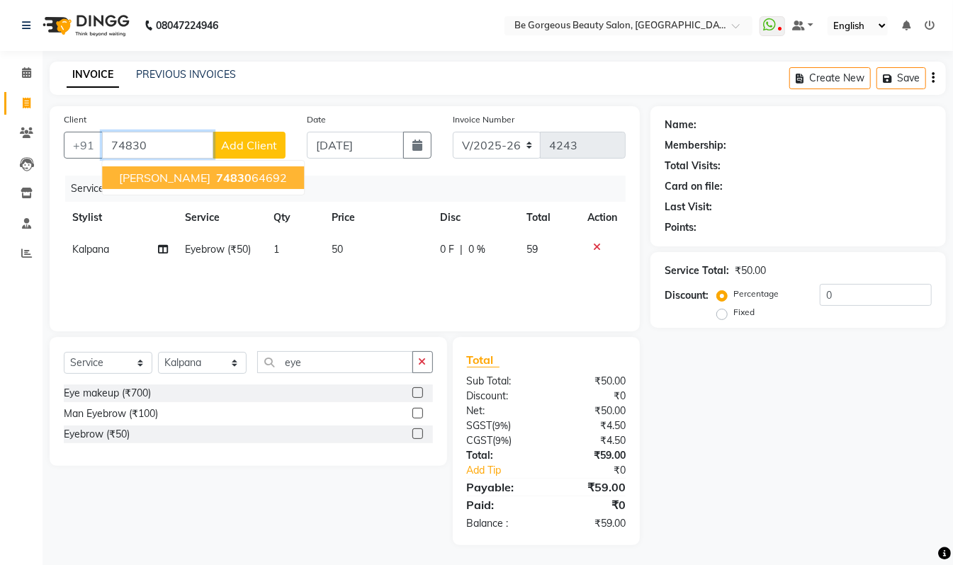
click at [252, 177] on ngb-highlight "74830 64692" at bounding box center [250, 178] width 74 height 14
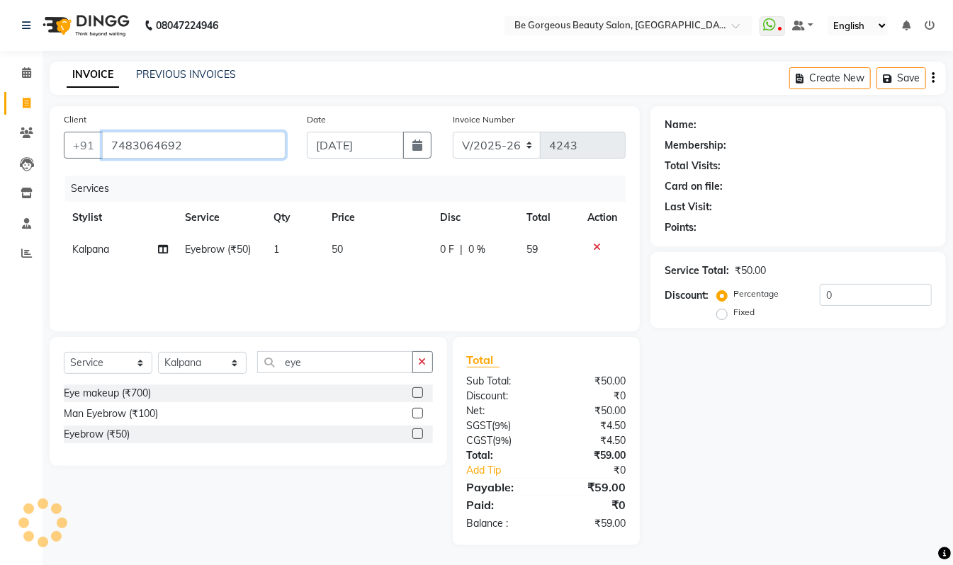
type input "7483064692"
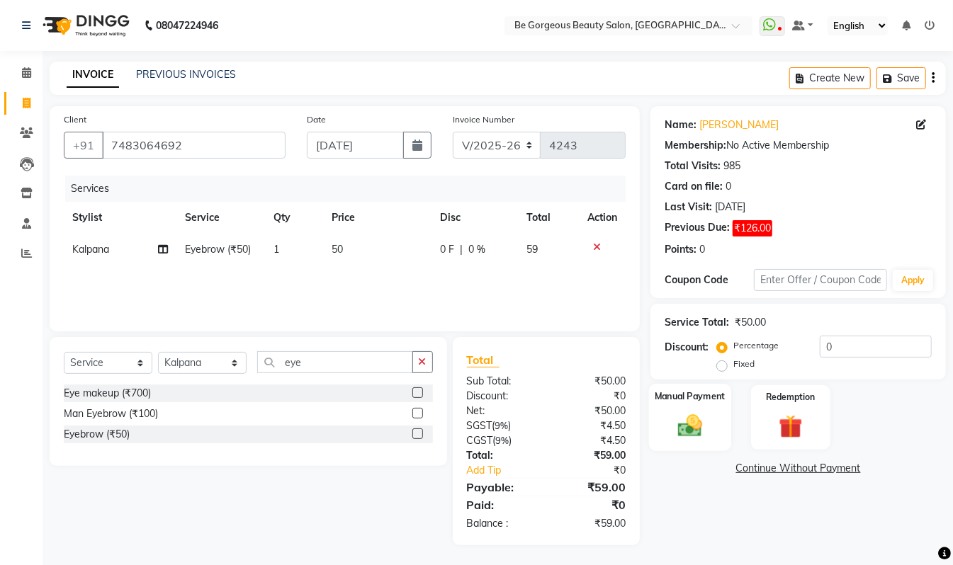
click at [701, 405] on div "Manual Payment" at bounding box center [690, 417] width 82 height 67
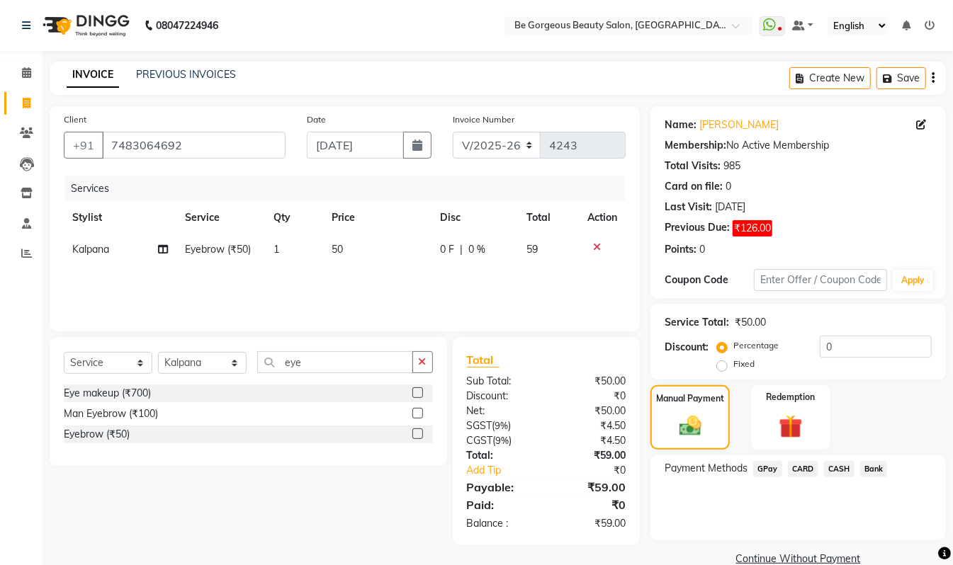
click at [766, 467] on span "GPay" at bounding box center [767, 469] width 29 height 16
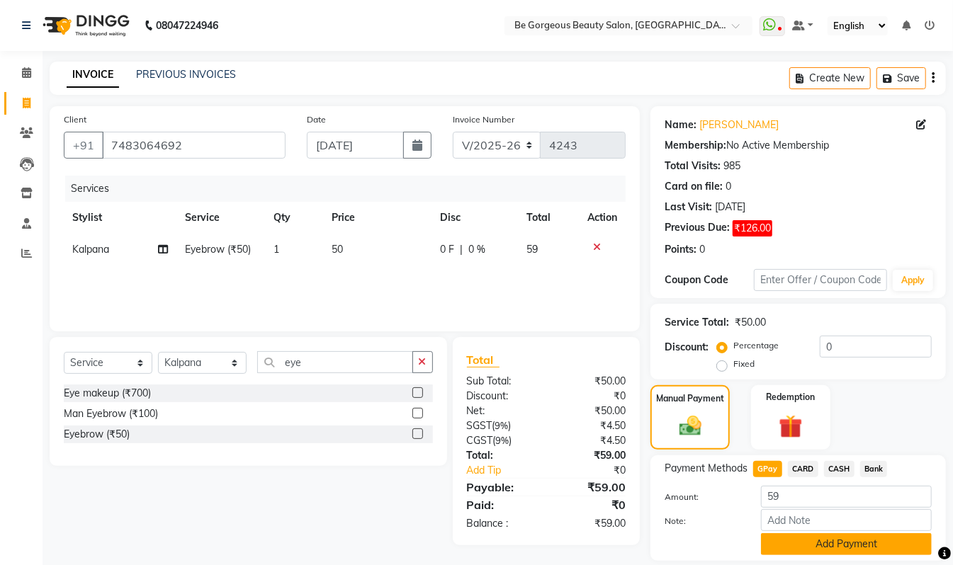
click at [865, 539] on button "Add Payment" at bounding box center [846, 544] width 171 height 22
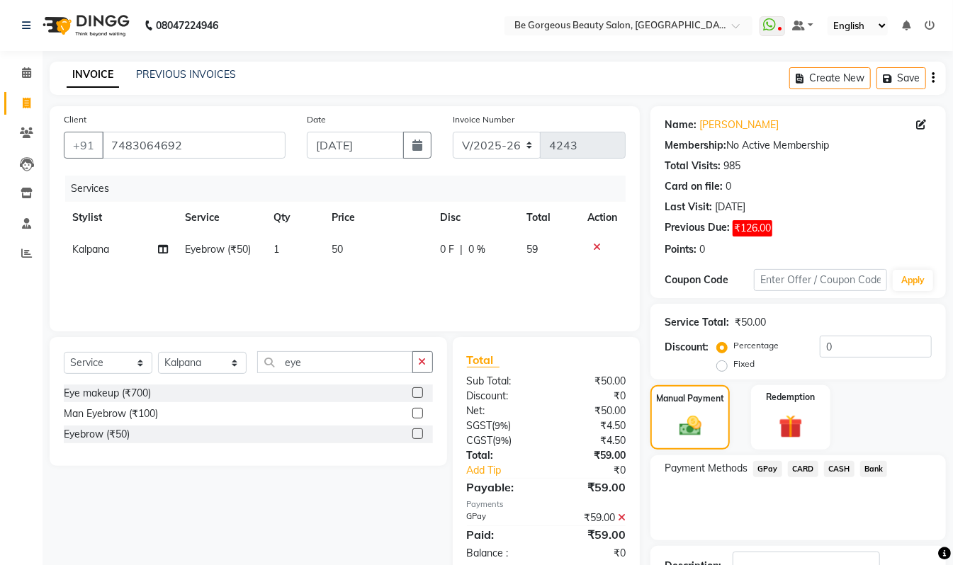
scroll to position [106, 0]
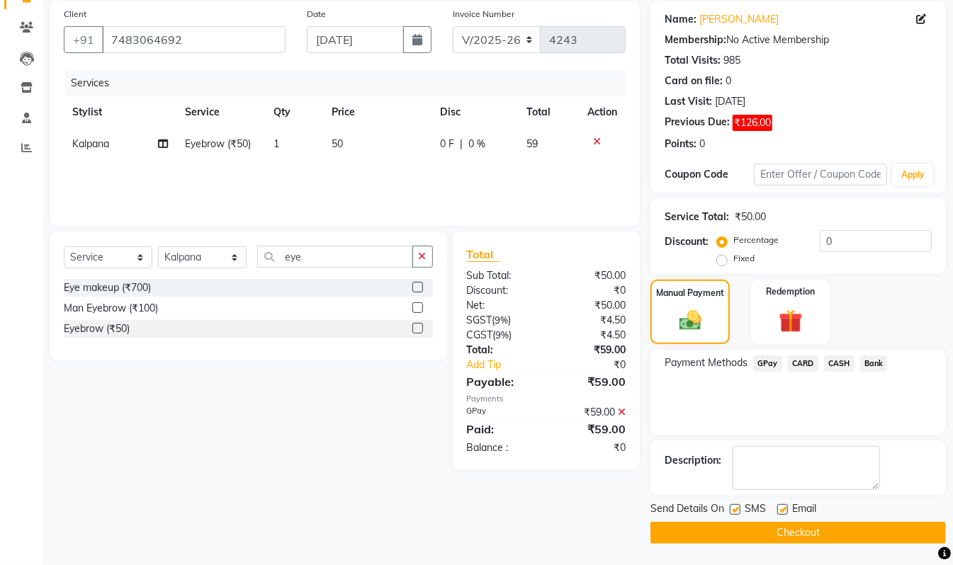
click at [913, 528] on button "Checkout" at bounding box center [797, 533] width 295 height 22
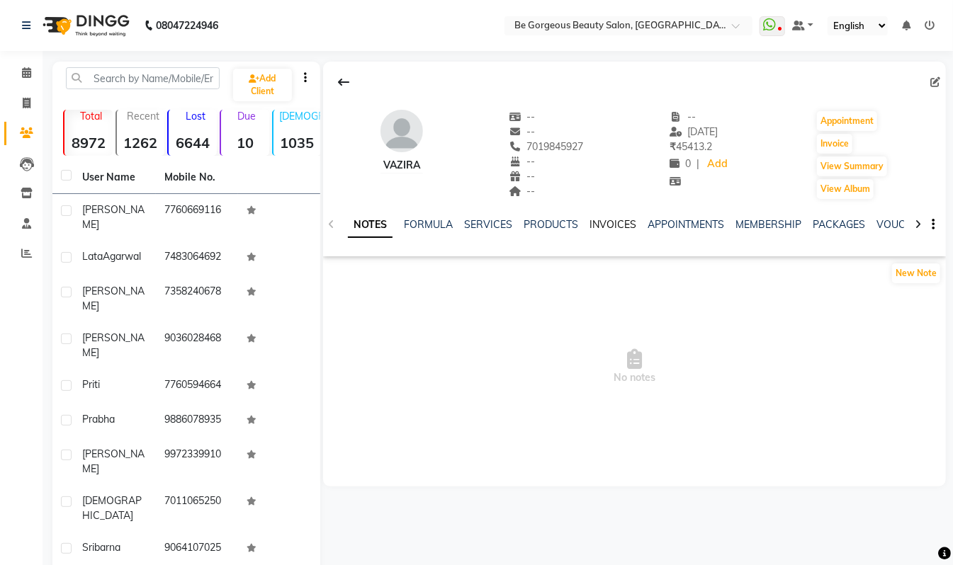
click at [589, 227] on link "INVOICES" at bounding box center [612, 224] width 47 height 13
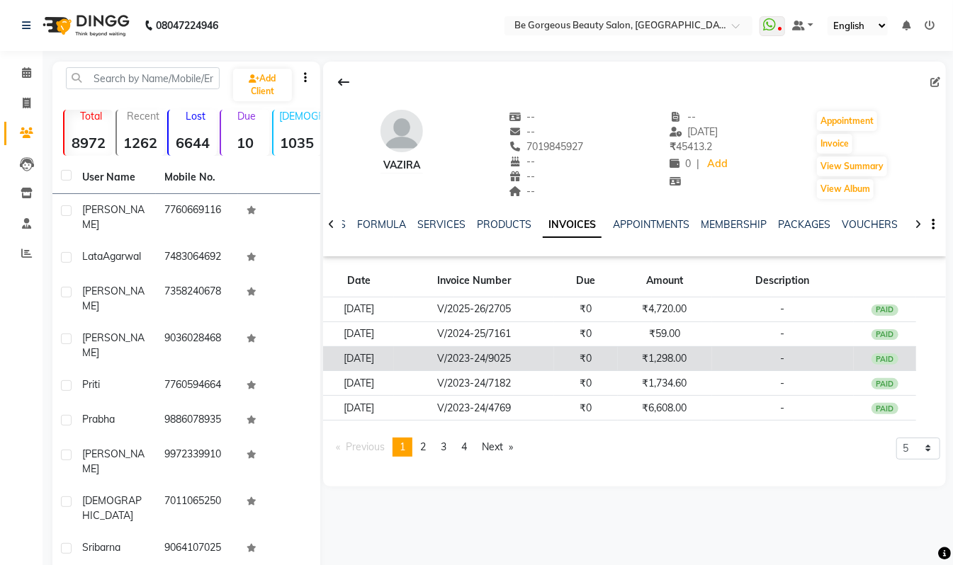
click at [673, 360] on td "₹1,298.00" at bounding box center [665, 358] width 94 height 25
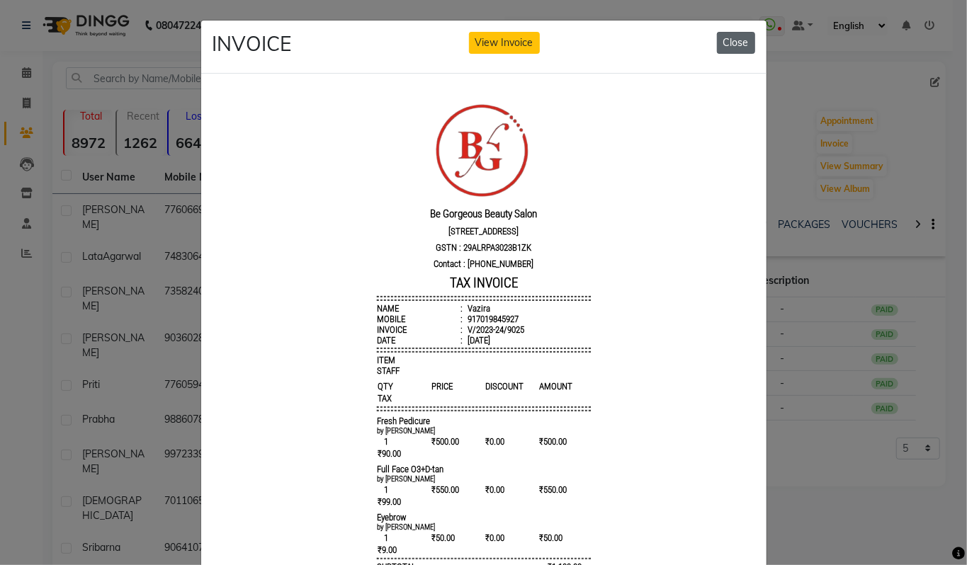
click at [726, 45] on button "Close" at bounding box center [736, 43] width 38 height 22
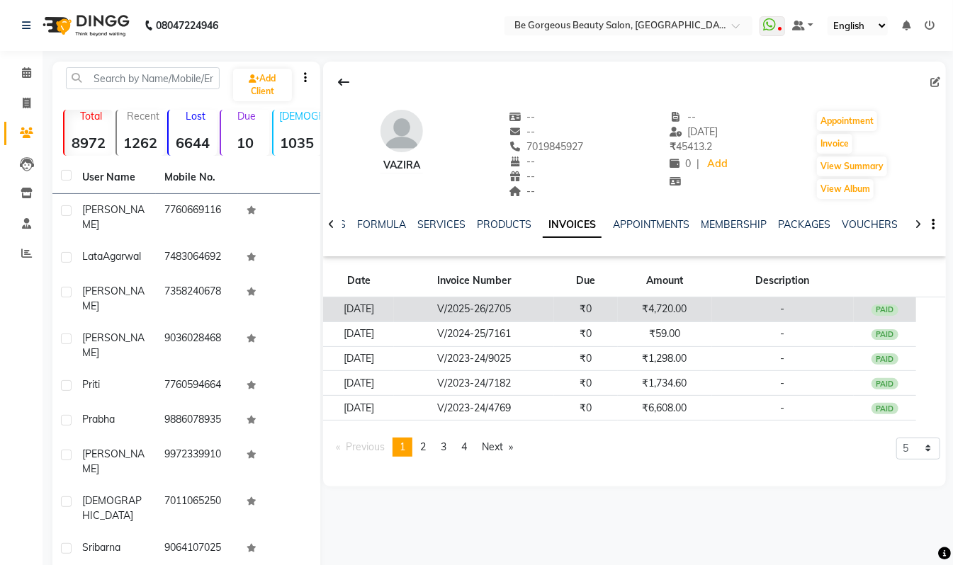
click at [681, 309] on td "₹4,720.00" at bounding box center [665, 309] width 94 height 25
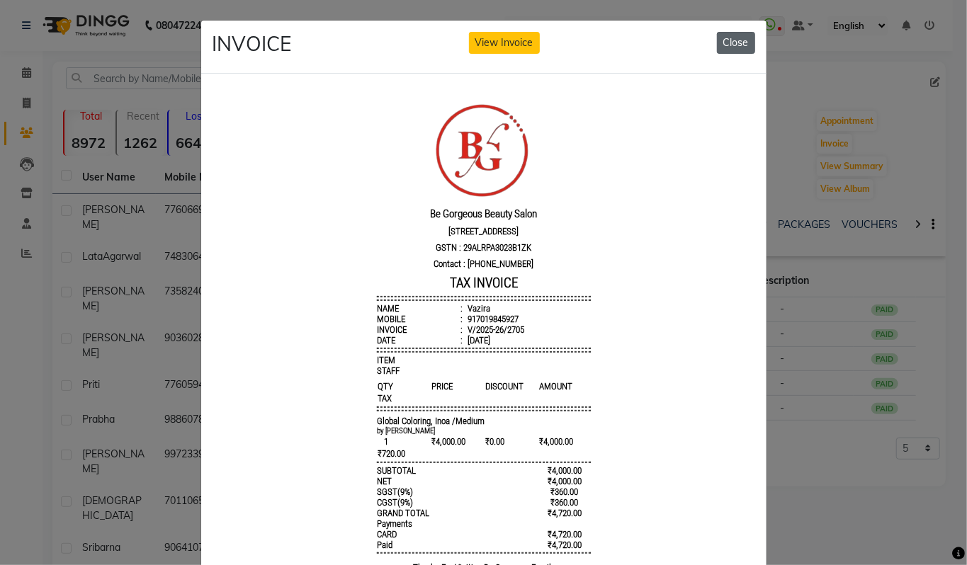
click at [734, 44] on button "Close" at bounding box center [736, 43] width 38 height 22
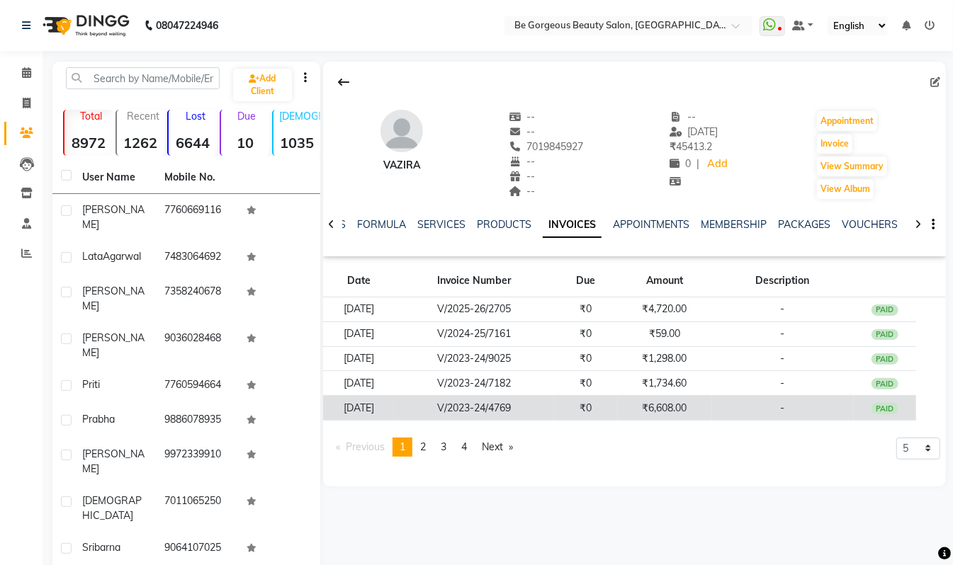
click at [693, 418] on td "₹6,608.00" at bounding box center [665, 408] width 94 height 25
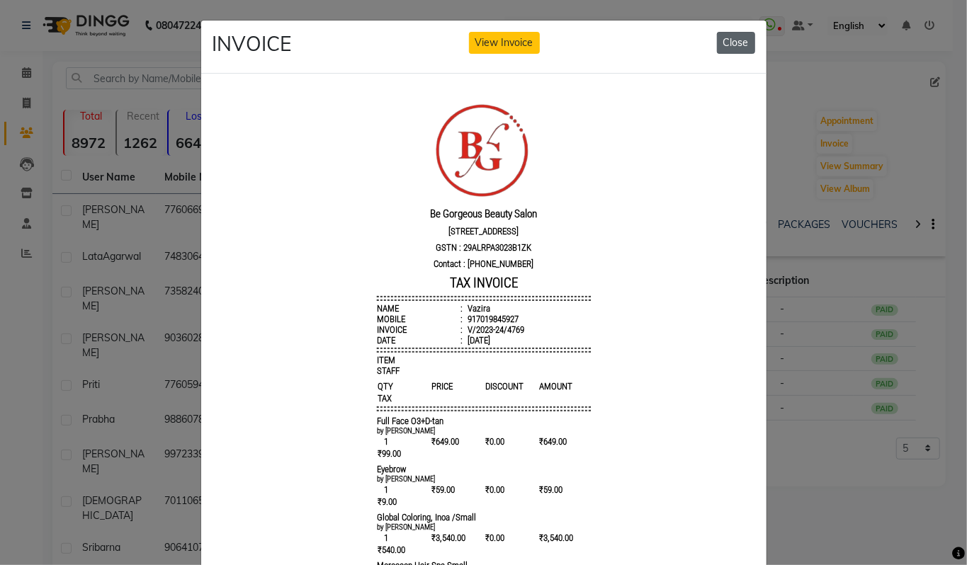
click at [737, 42] on button "Close" at bounding box center [736, 43] width 38 height 22
